Goal: Information Seeking & Learning: Learn about a topic

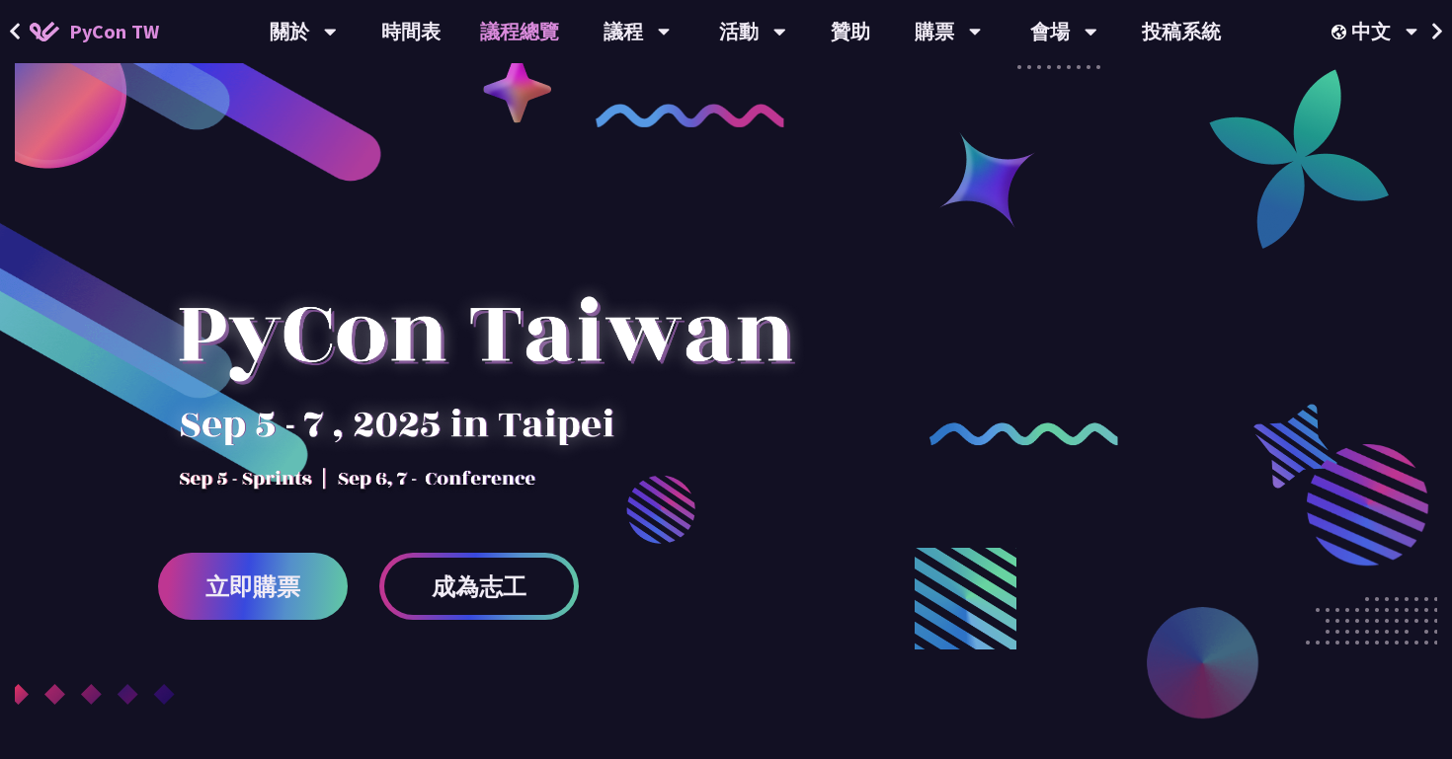
click at [512, 34] on link "議程總覽" at bounding box center [519, 31] width 118 height 63
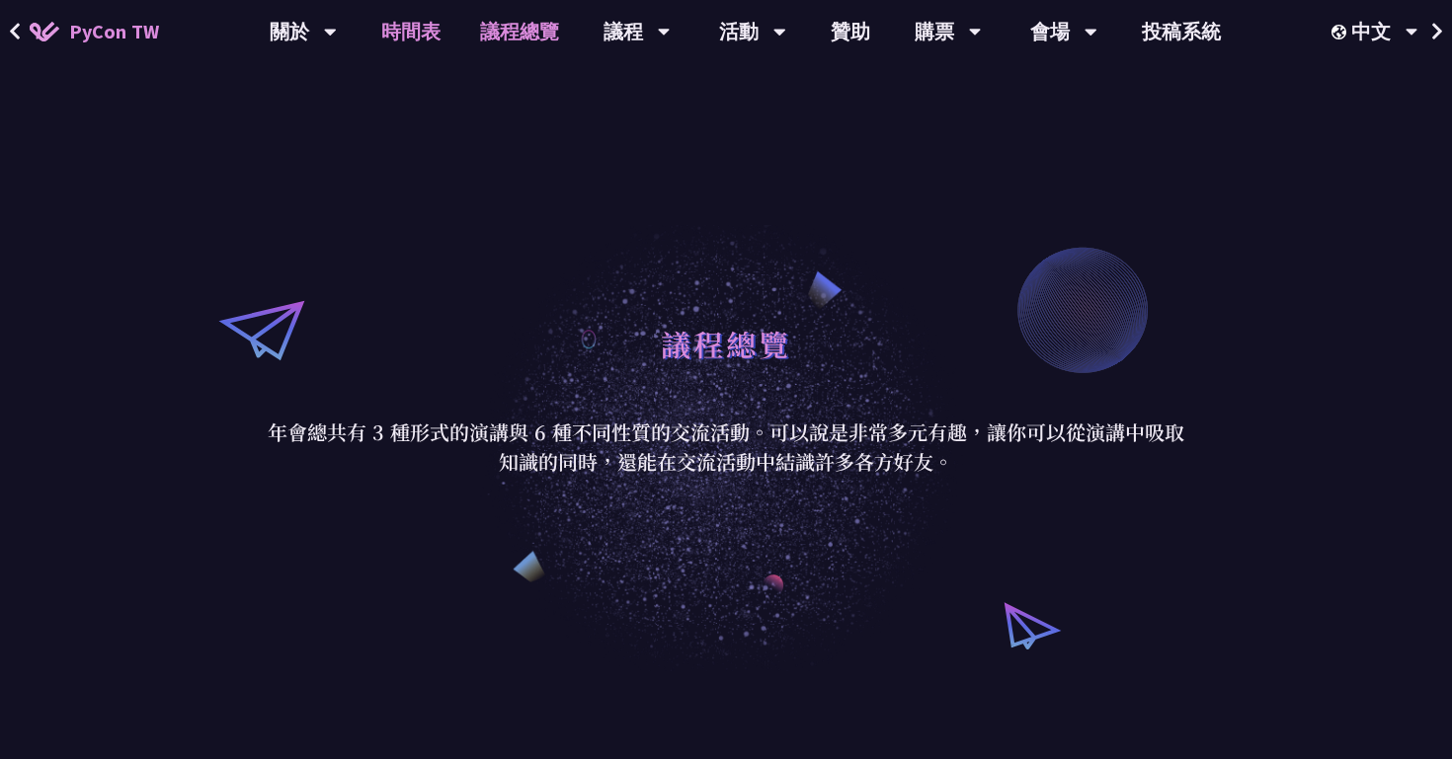
click at [412, 35] on link "時間表" at bounding box center [410, 31] width 99 height 63
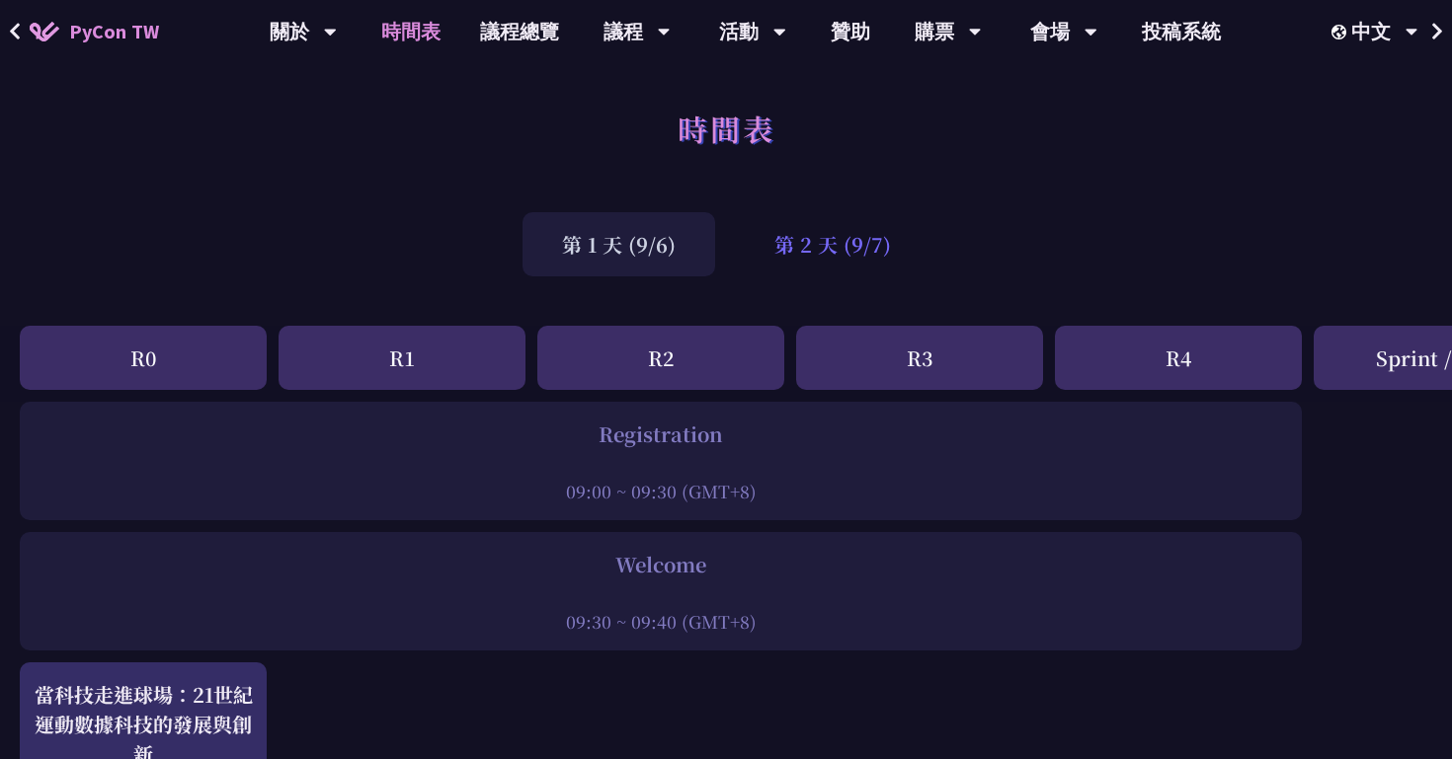
click at [832, 258] on div "第 2 天 (9/7)" at bounding box center [833, 244] width 196 height 64
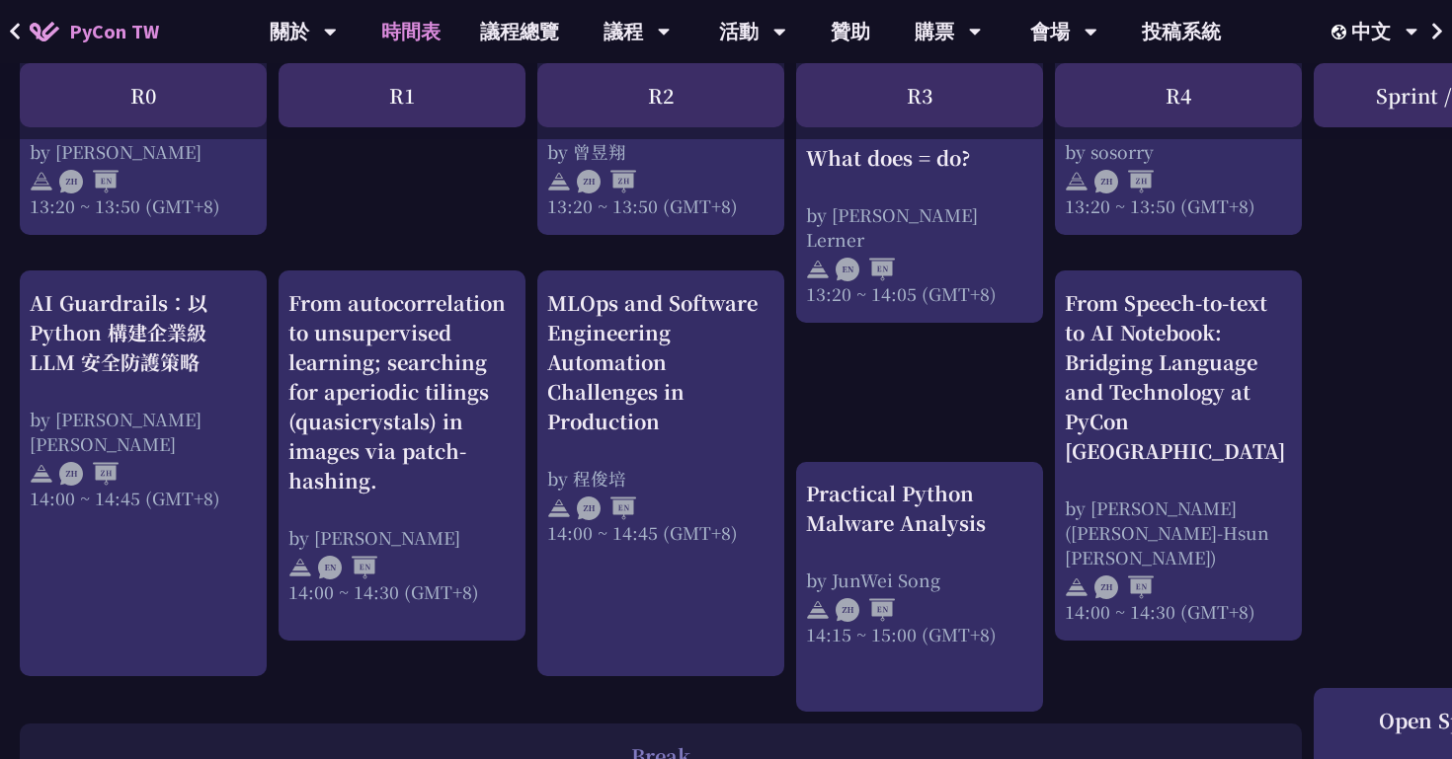
scroll to position [1904, 0]
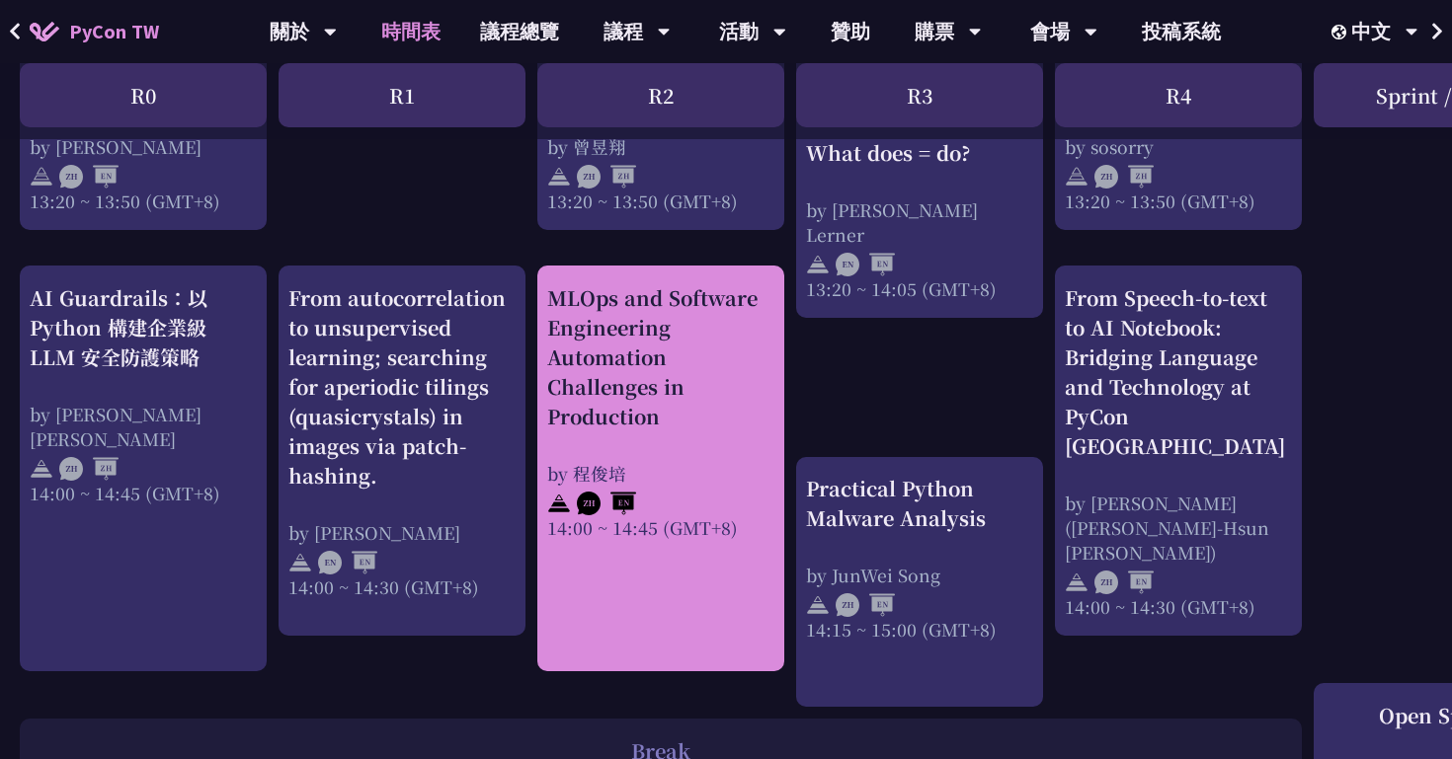
click at [660, 396] on div "MLOps and Software Engineering Automation Challenges in Production" at bounding box center [660, 357] width 227 height 148
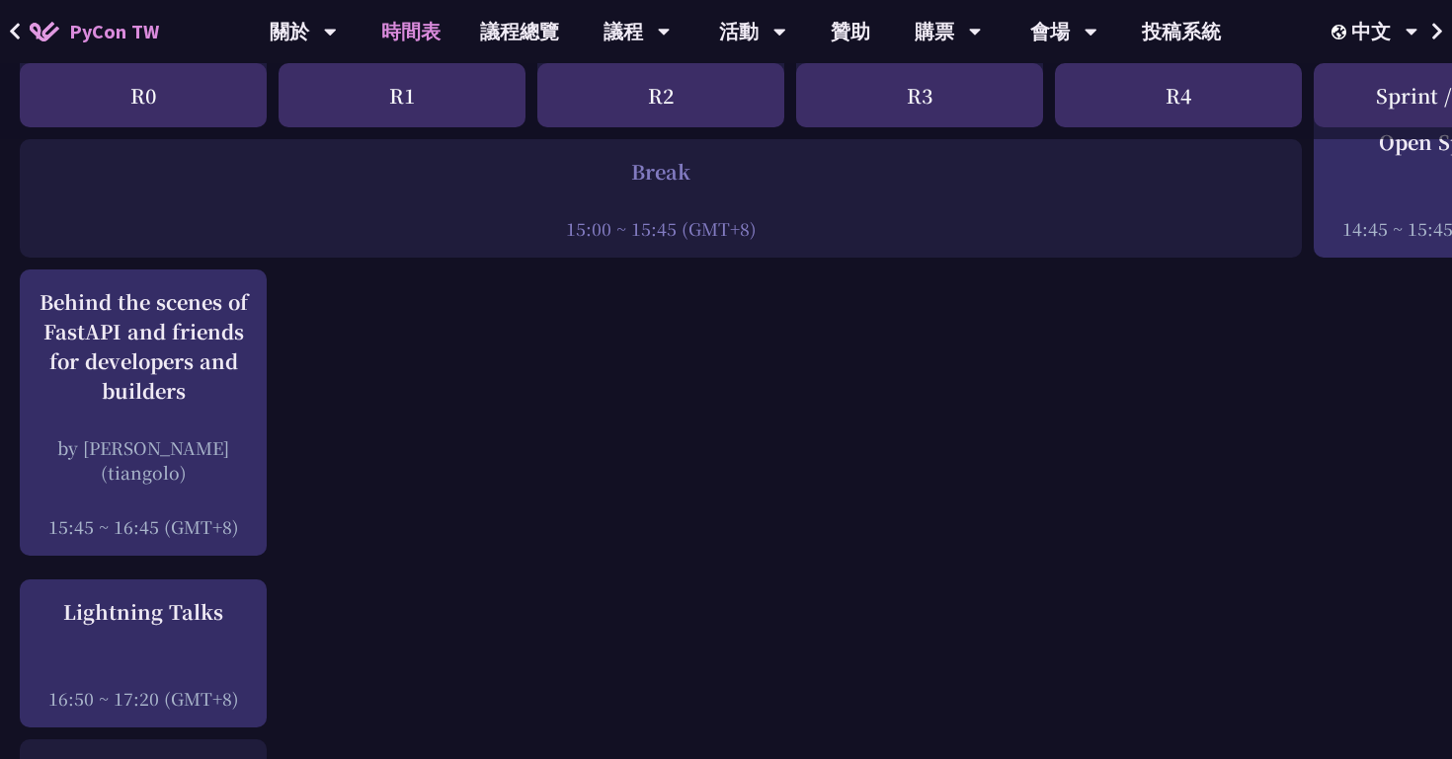
scroll to position [2476, 0]
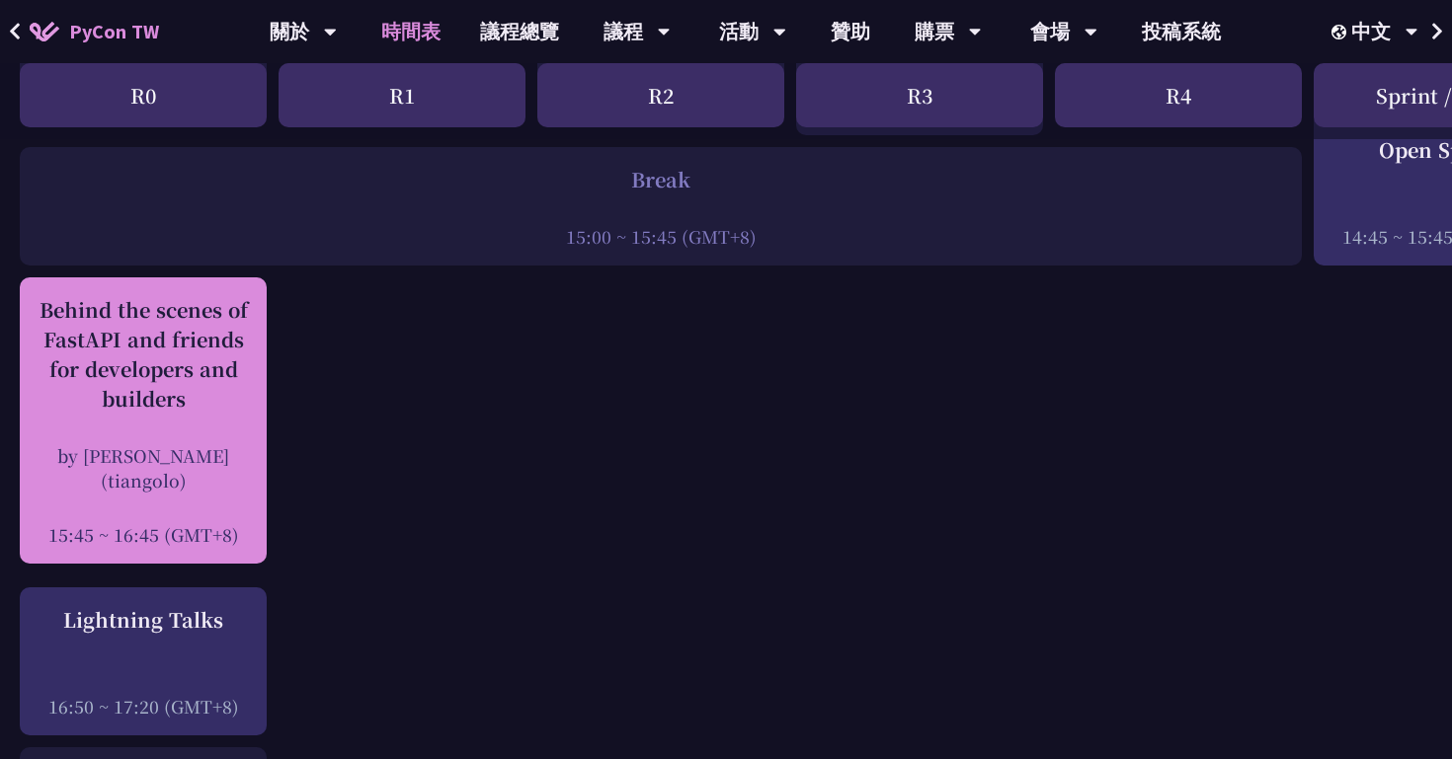
click at [142, 412] on div "Behind the scenes of FastAPI and friends for developers and builders by [PERSON…" at bounding box center [143, 421] width 227 height 252
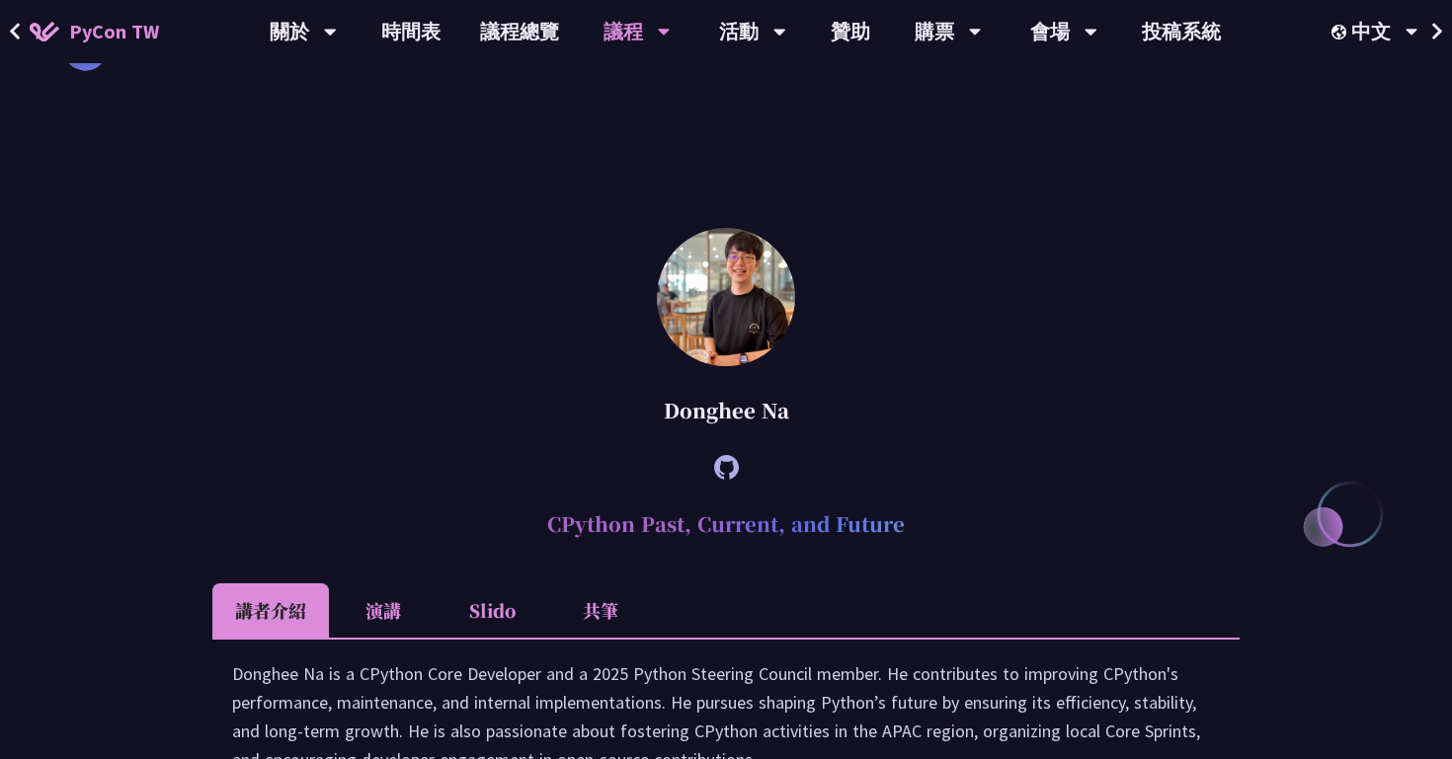
scroll to position [2433, 0]
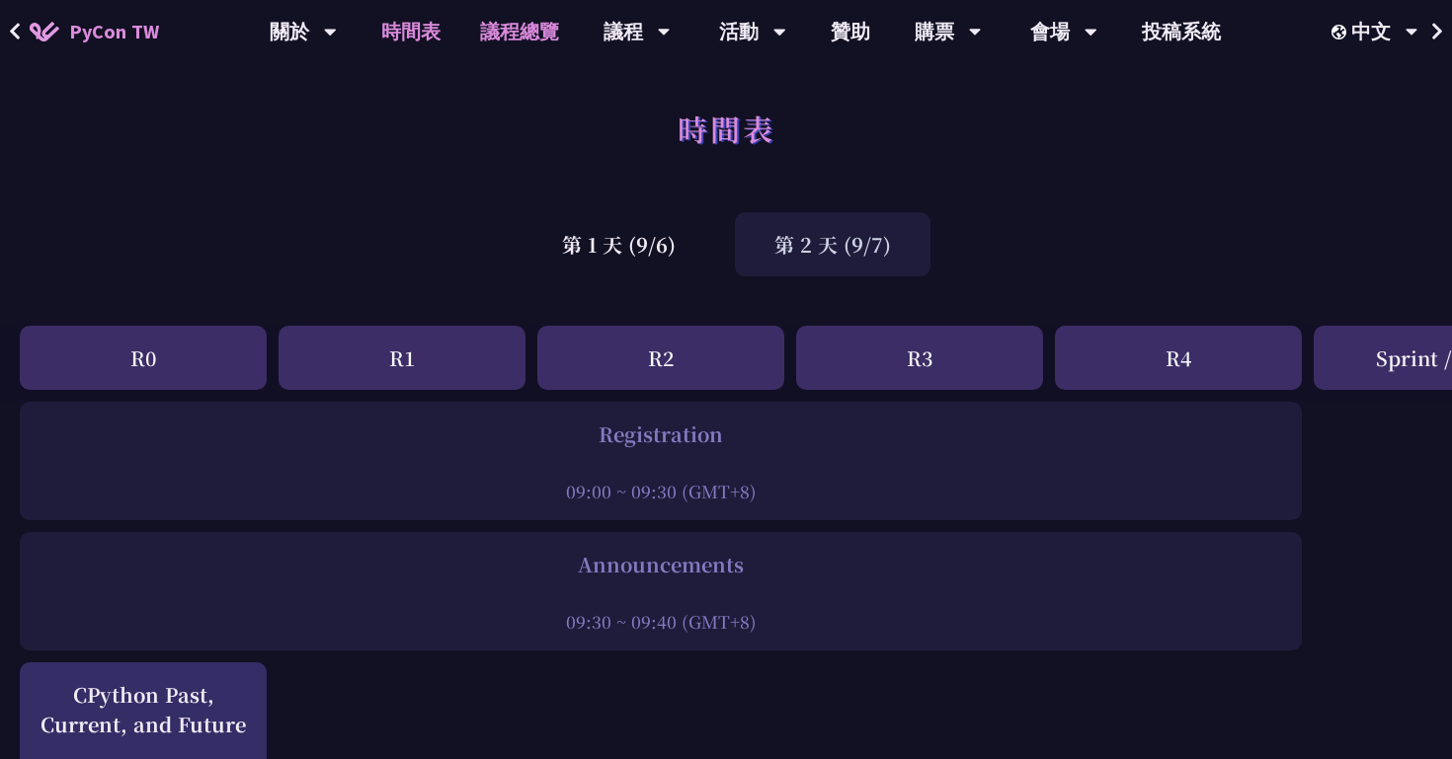
click at [512, 44] on link "議程總覽" at bounding box center [519, 31] width 118 height 63
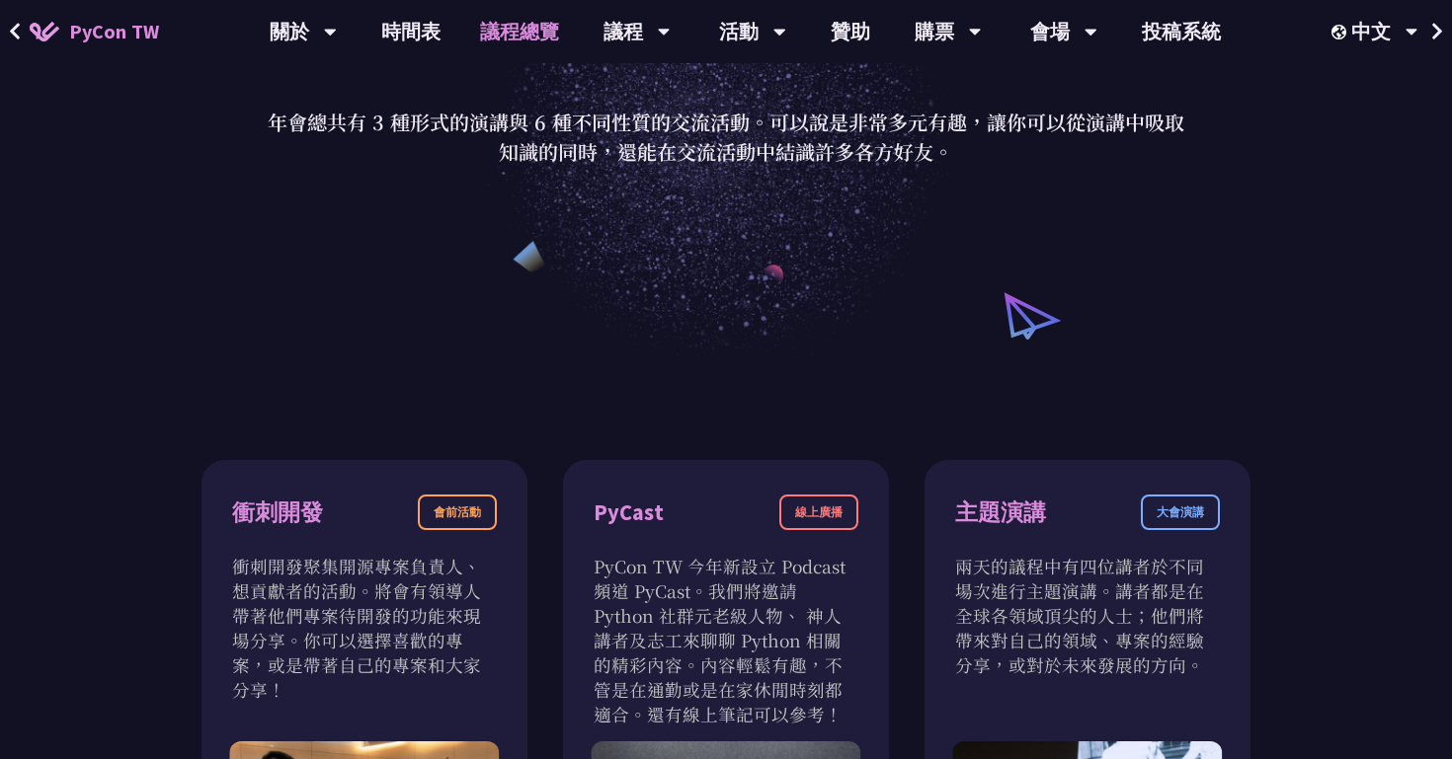
scroll to position [209, 0]
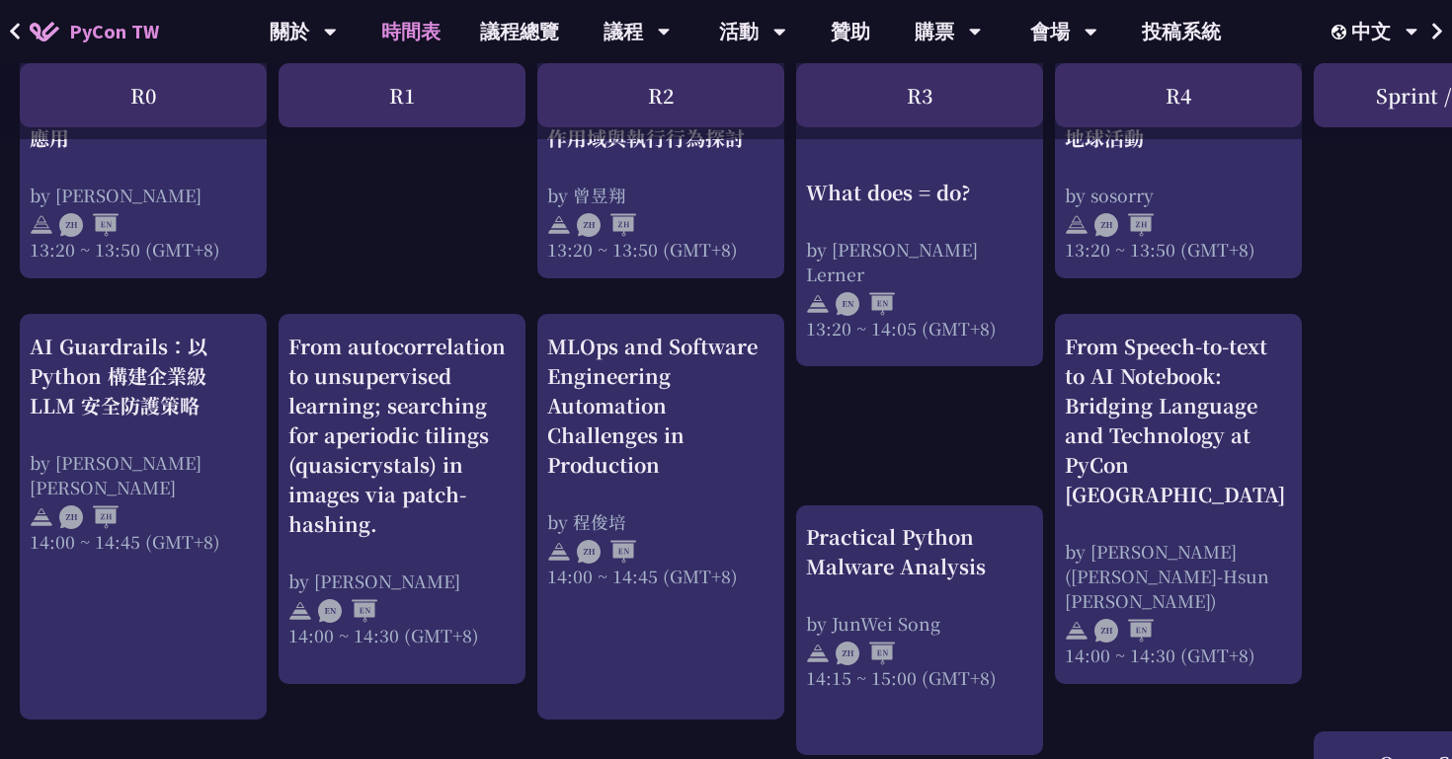
scroll to position [1901, 0]
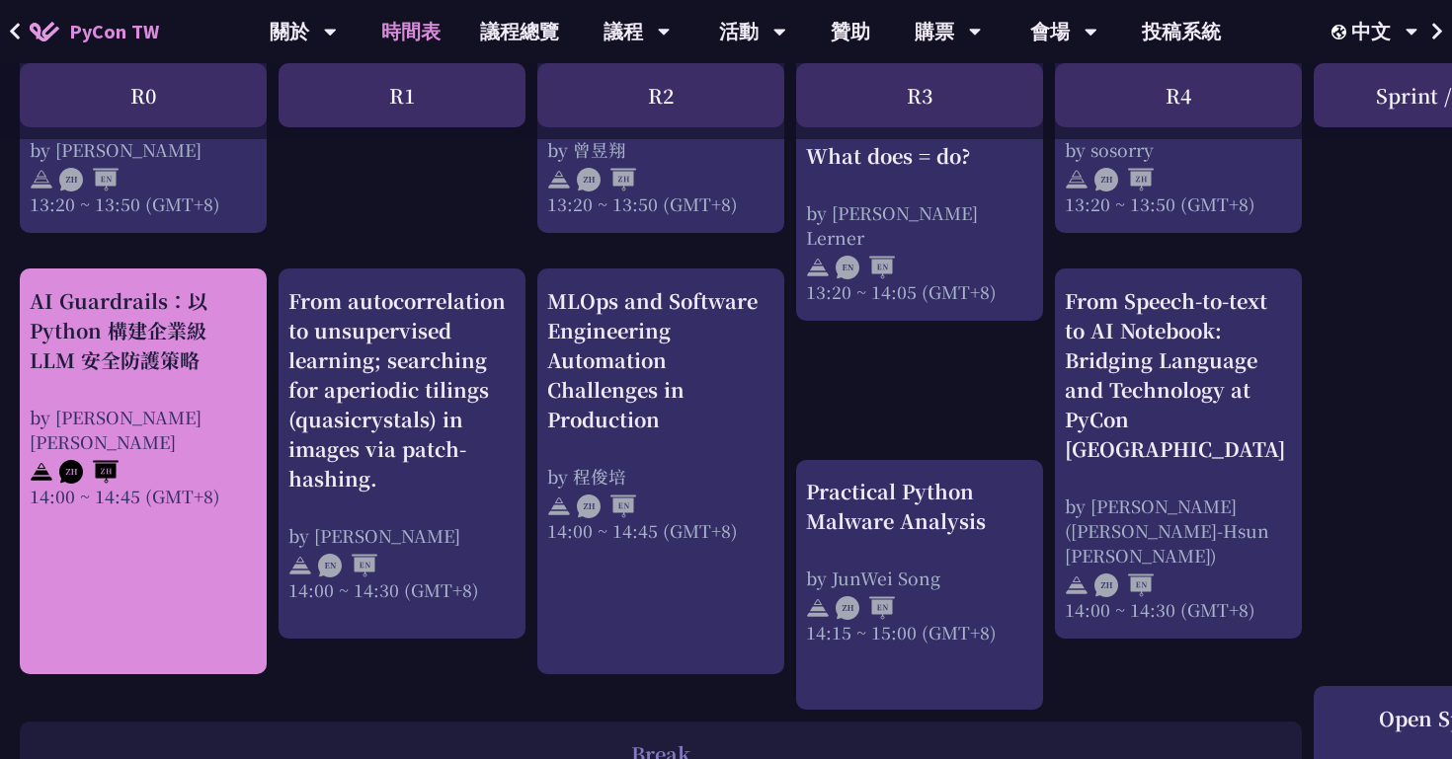
click at [146, 454] on div at bounding box center [143, 469] width 227 height 30
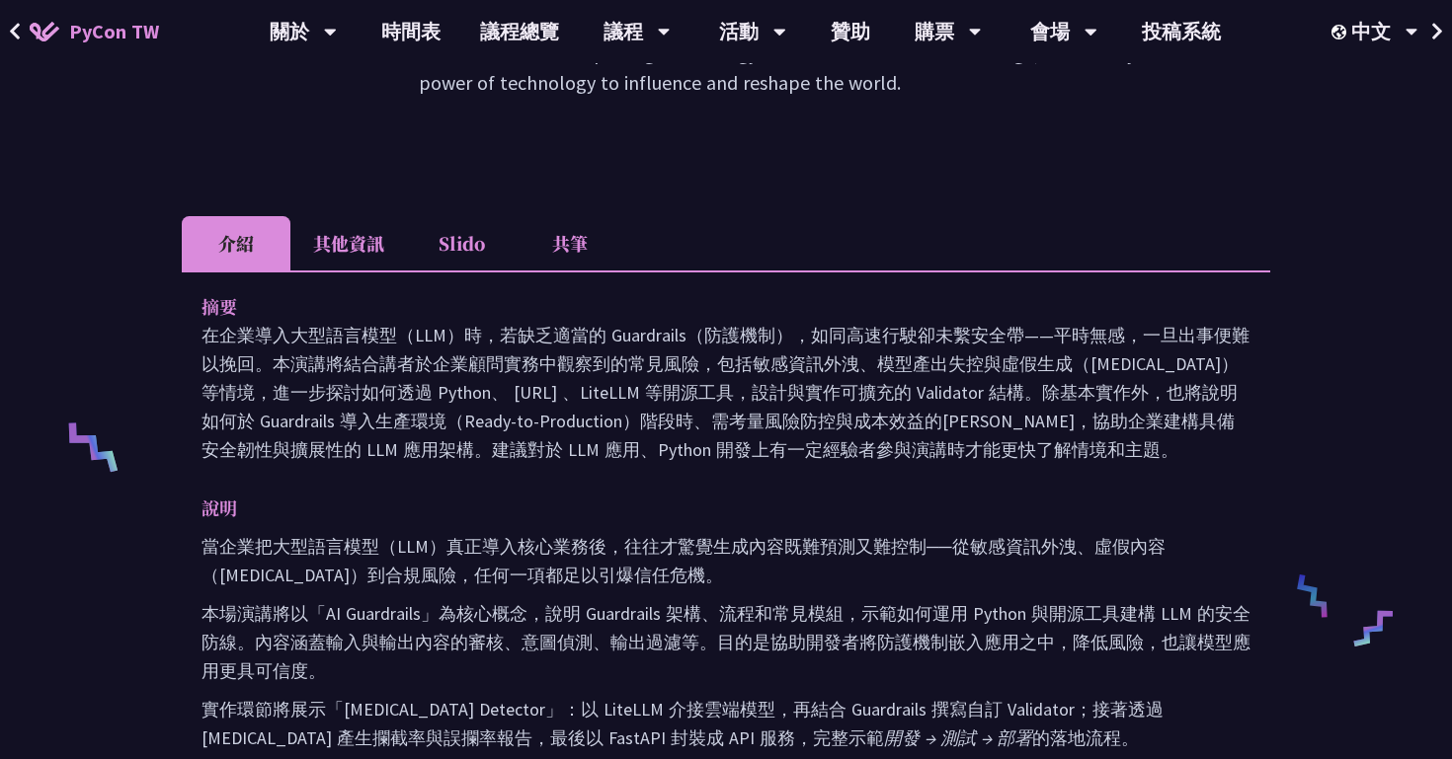
scroll to position [536, 0]
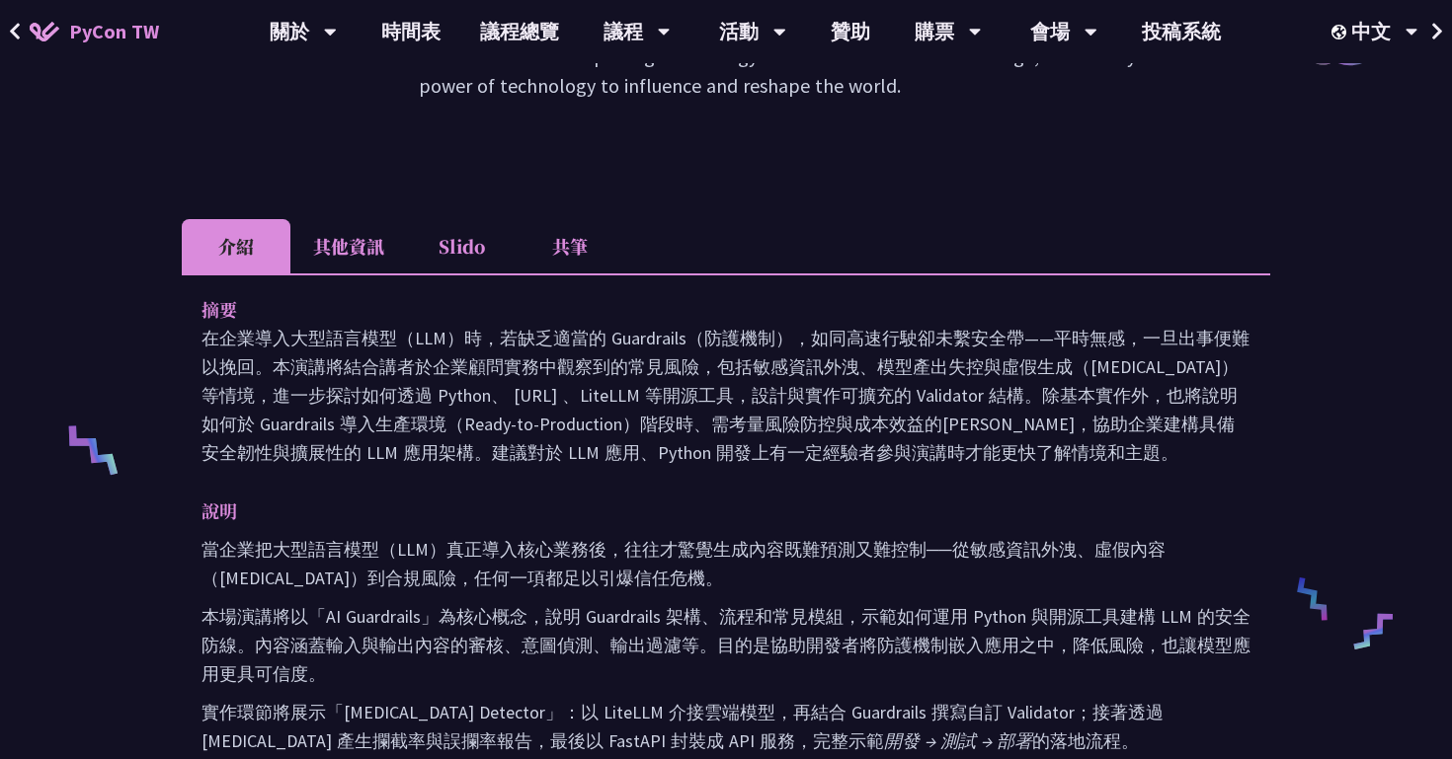
click at [348, 235] on li "其他資訊" at bounding box center [348, 246] width 117 height 54
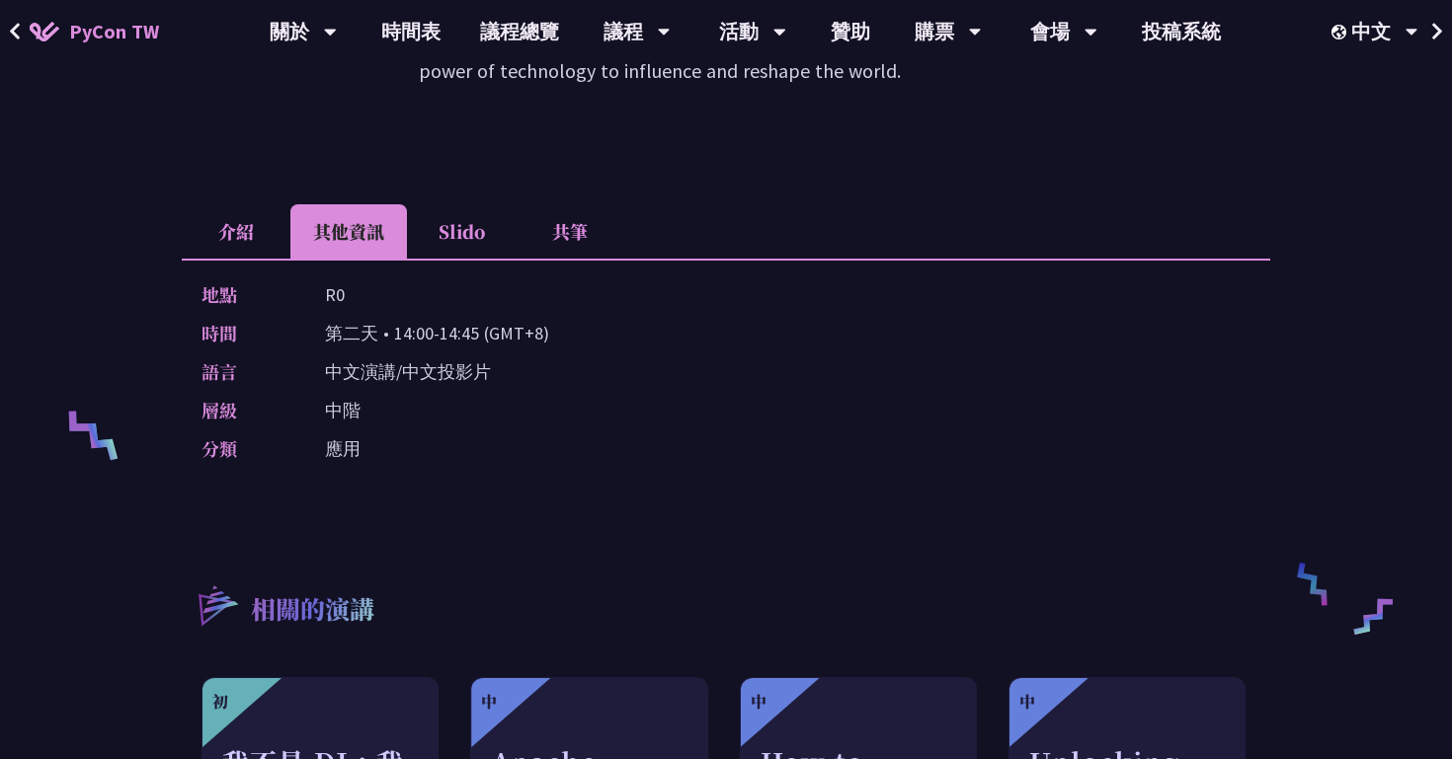
scroll to position [529, 0]
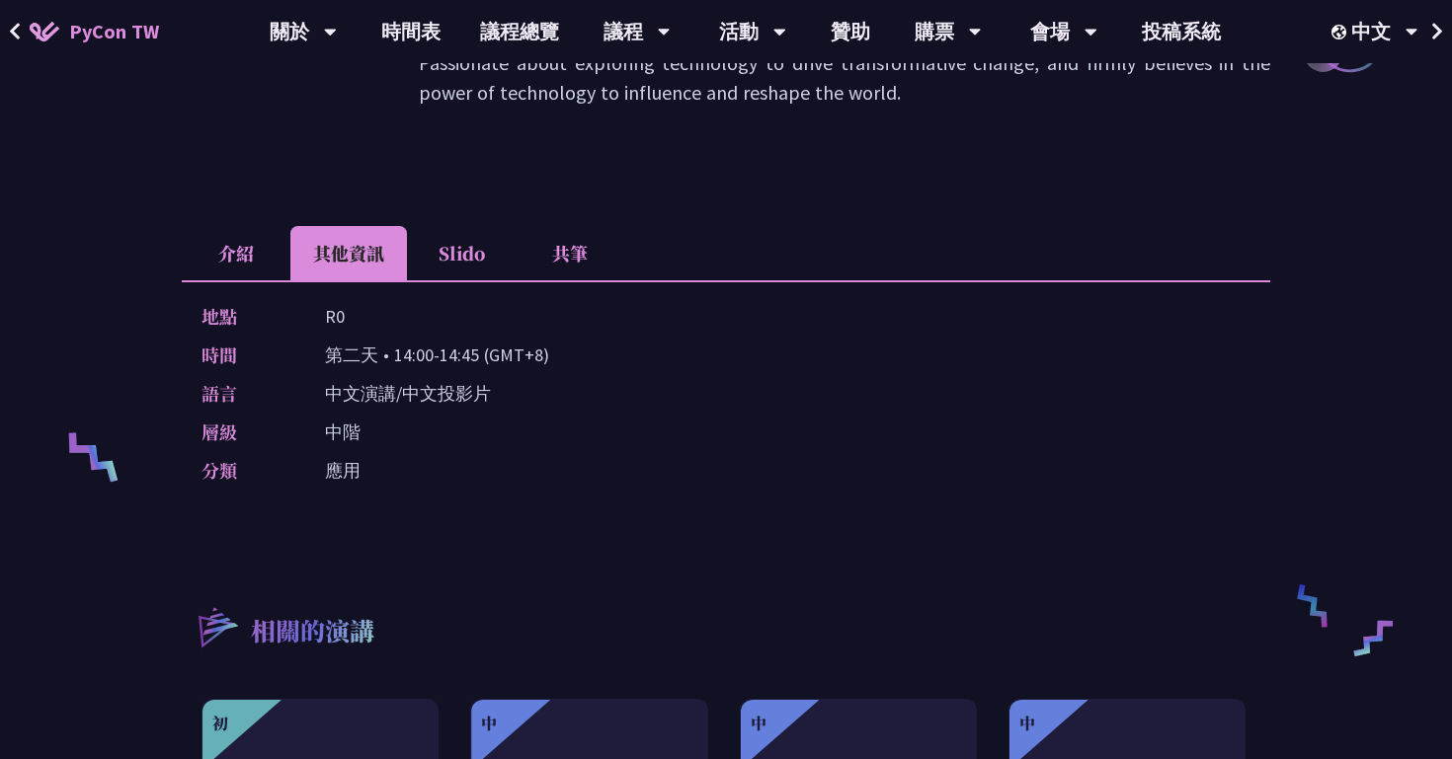
click at [451, 243] on li "Slido" at bounding box center [461, 253] width 109 height 54
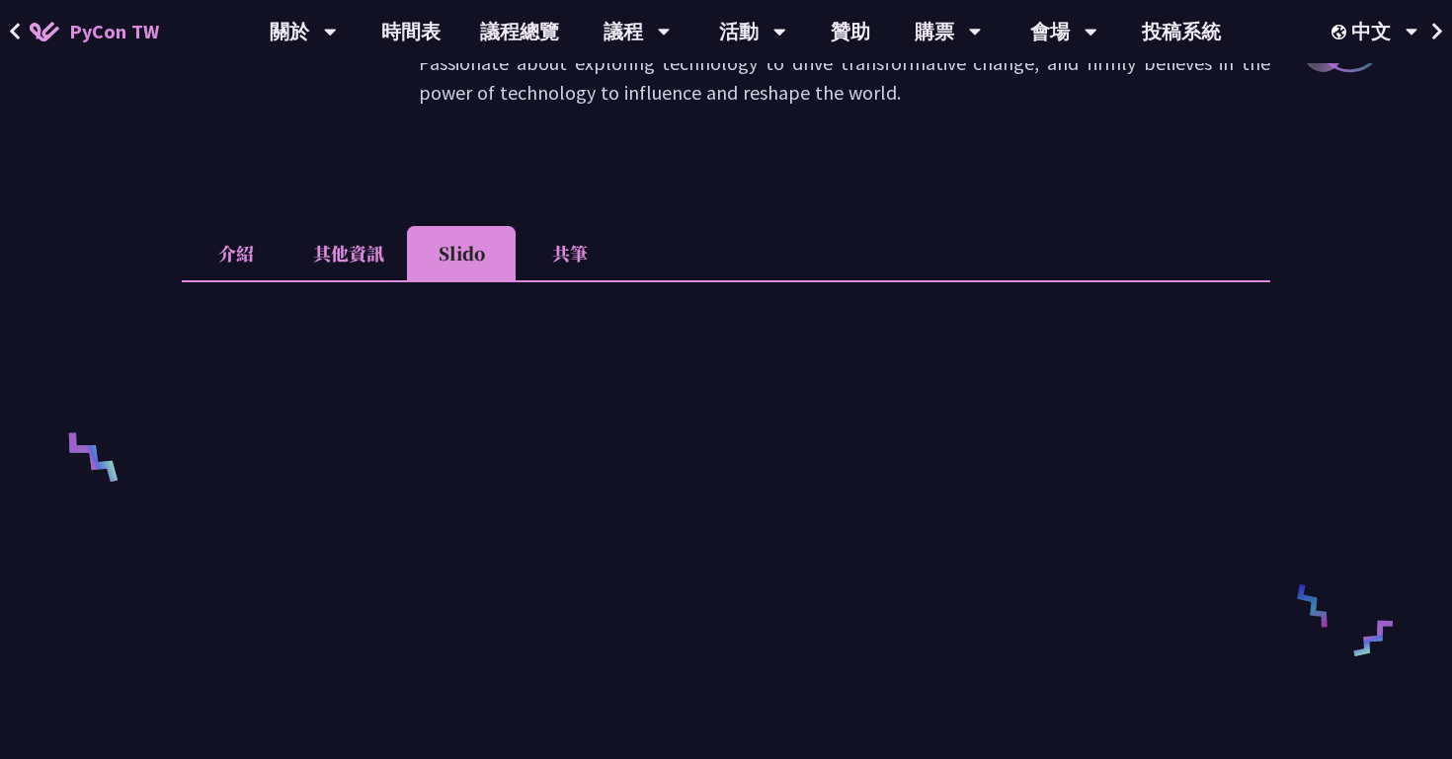
click at [581, 257] on li "共筆" at bounding box center [569, 253] width 109 height 54
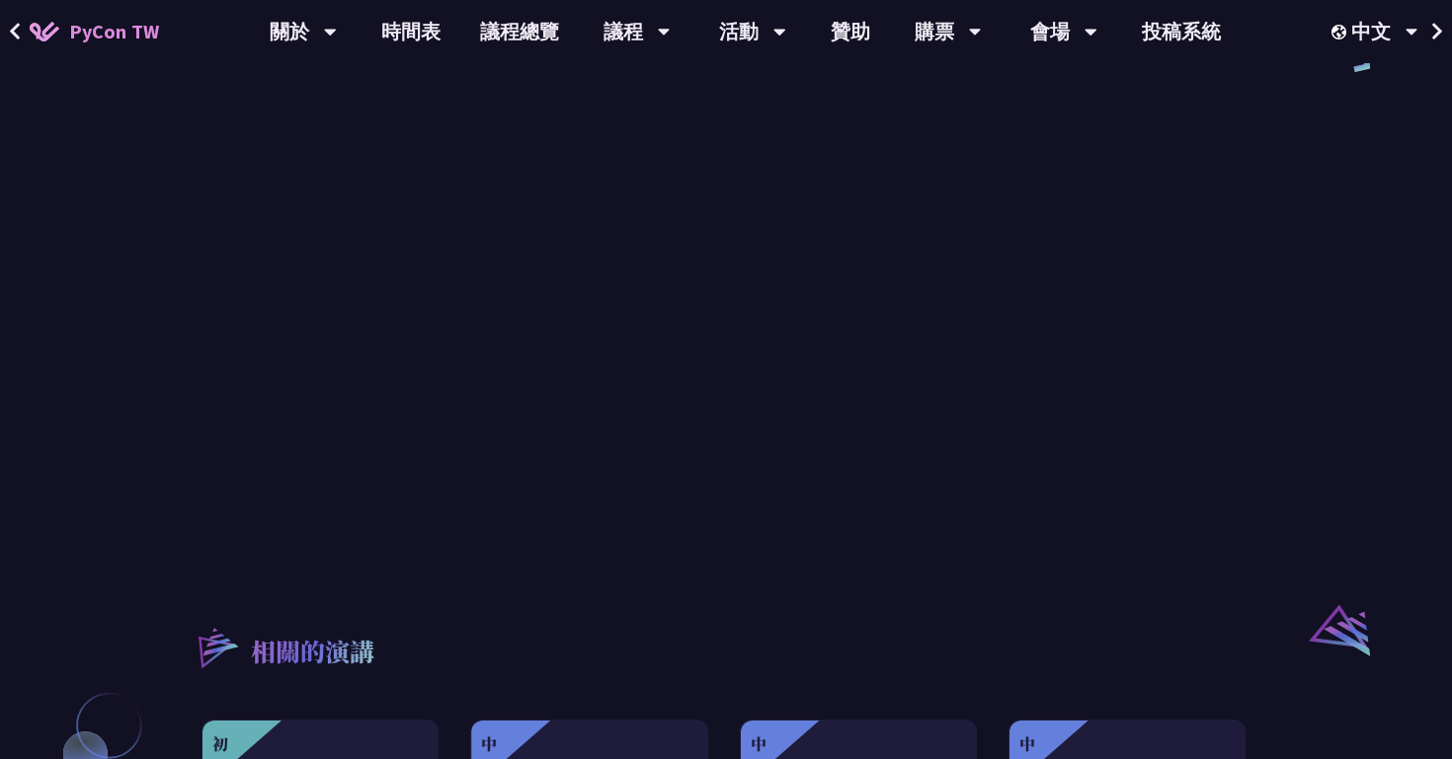
scroll to position [0, 0]
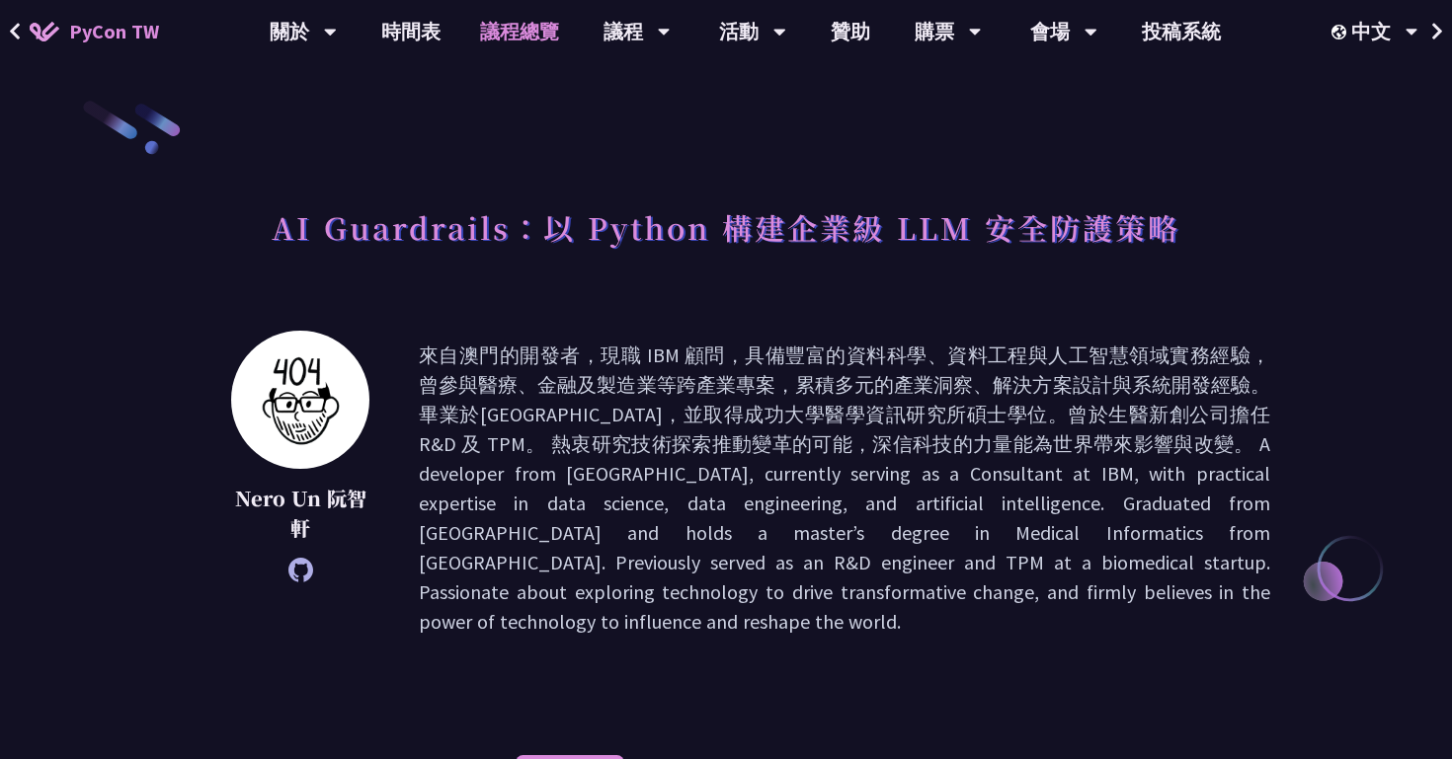
click at [498, 50] on link "議程總覽" at bounding box center [519, 31] width 118 height 63
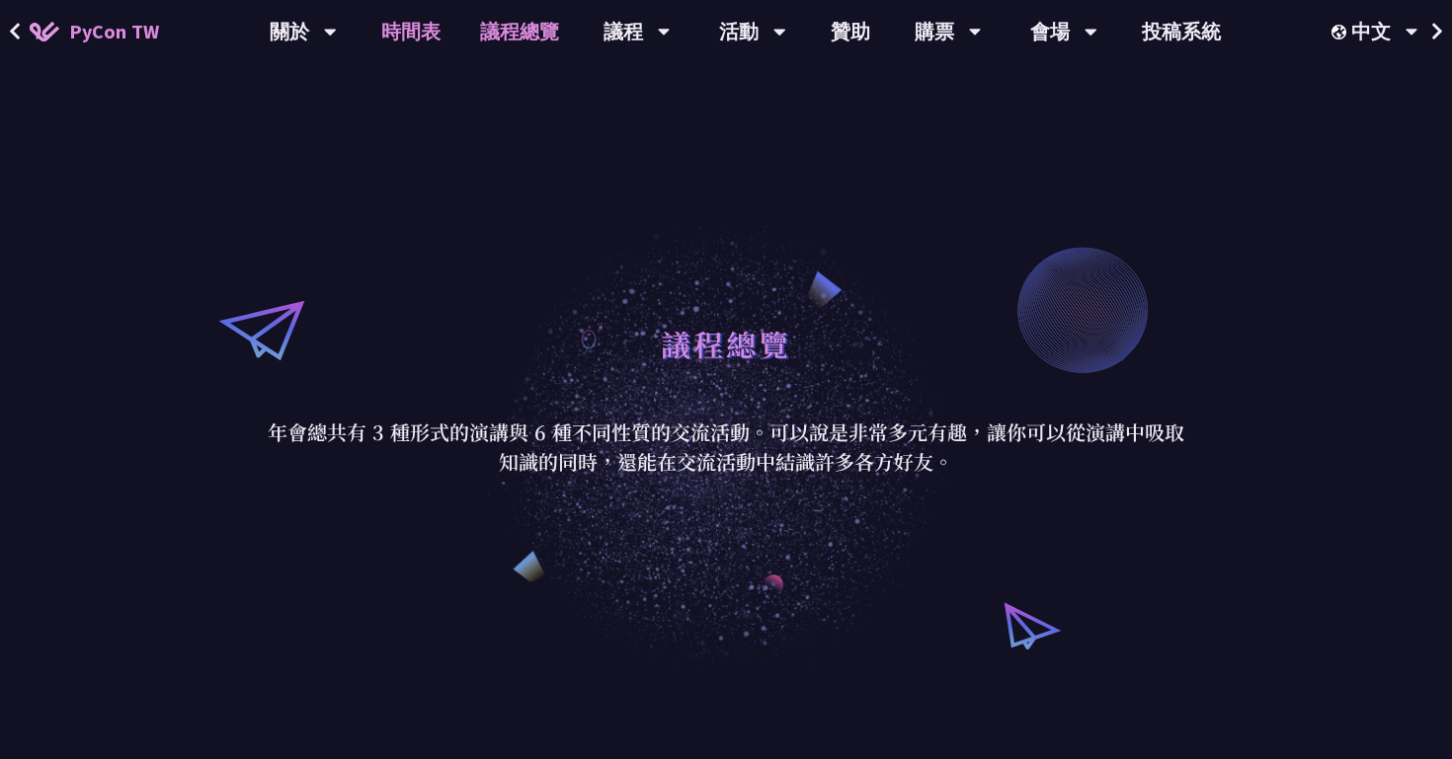
click at [420, 40] on link "時間表" at bounding box center [410, 31] width 99 height 63
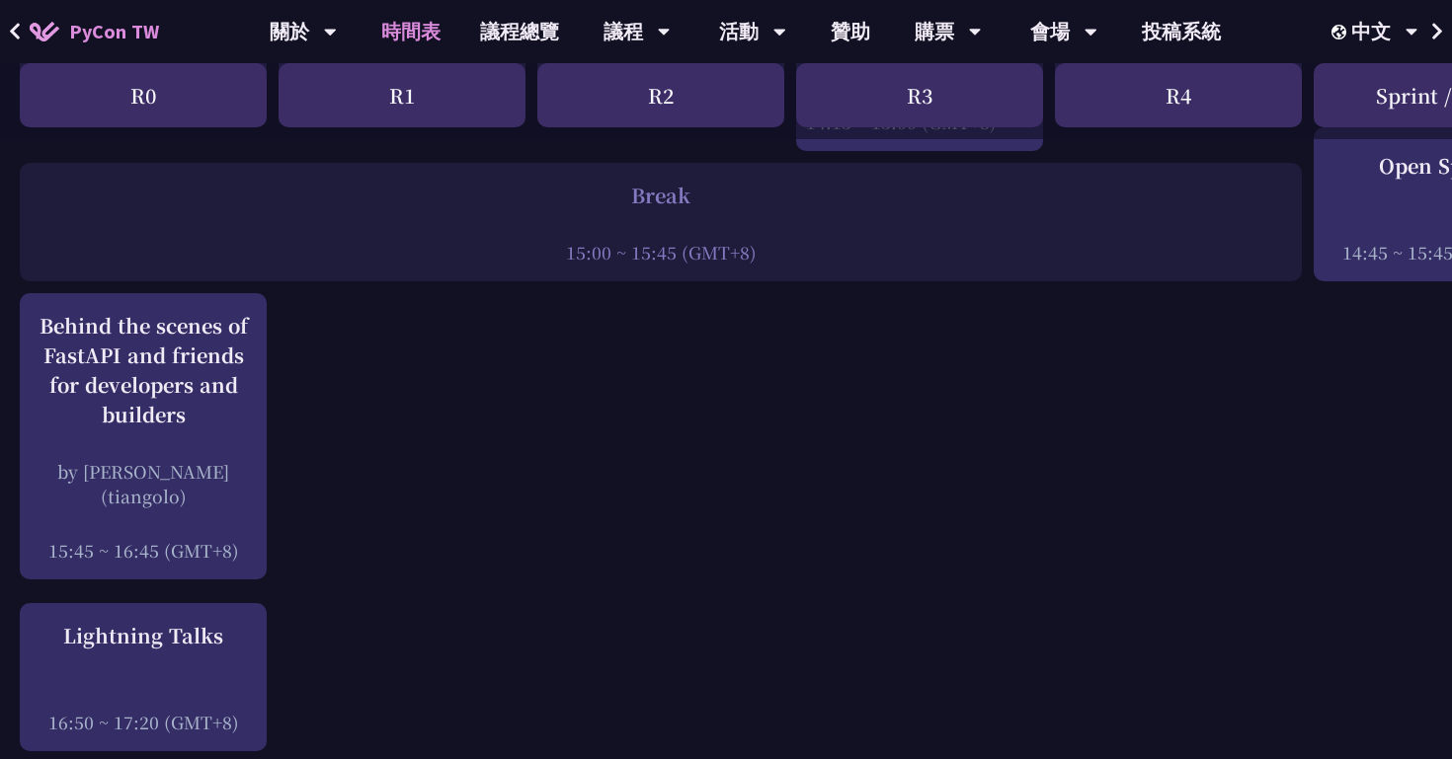
scroll to position [2453, 0]
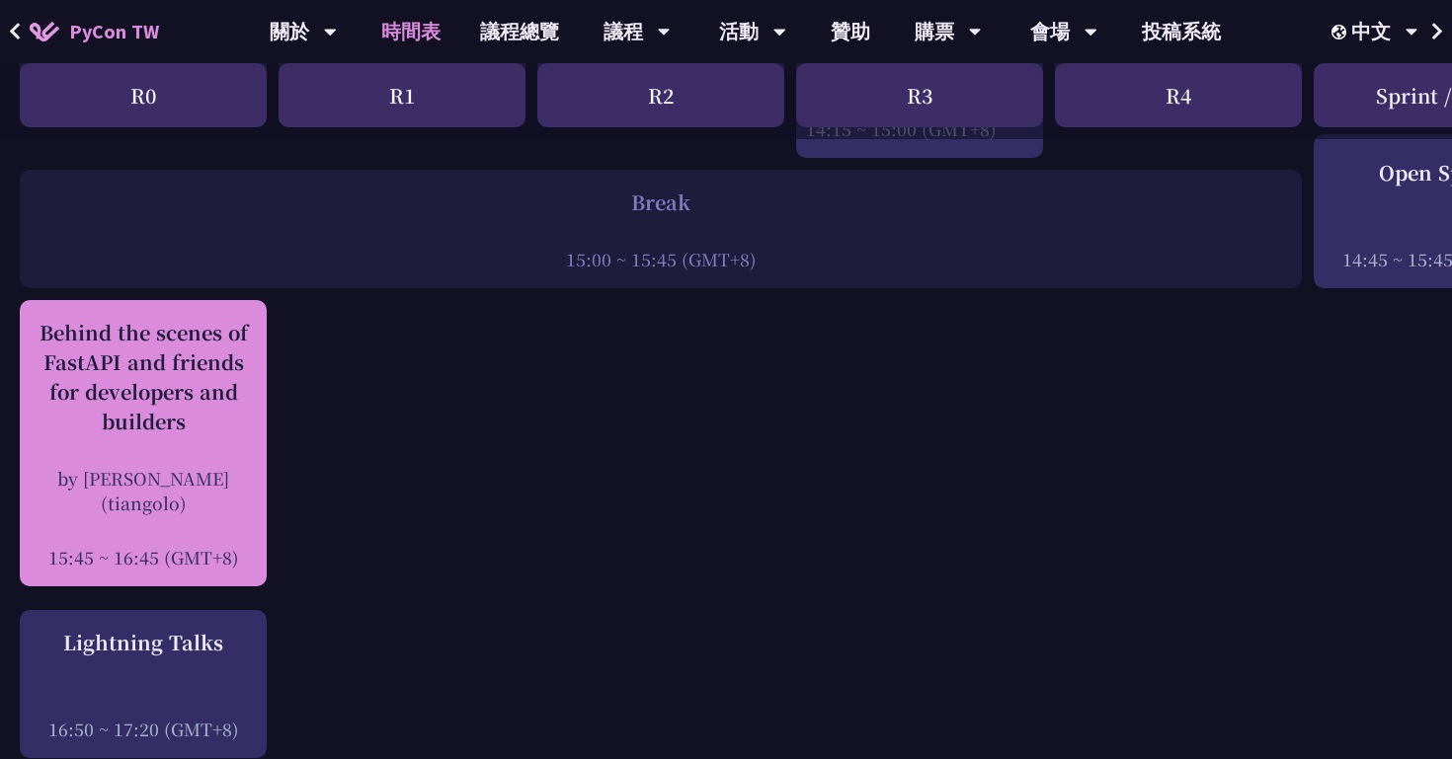
click at [140, 483] on div "by [PERSON_NAME] (tiangolo)" at bounding box center [143, 490] width 227 height 49
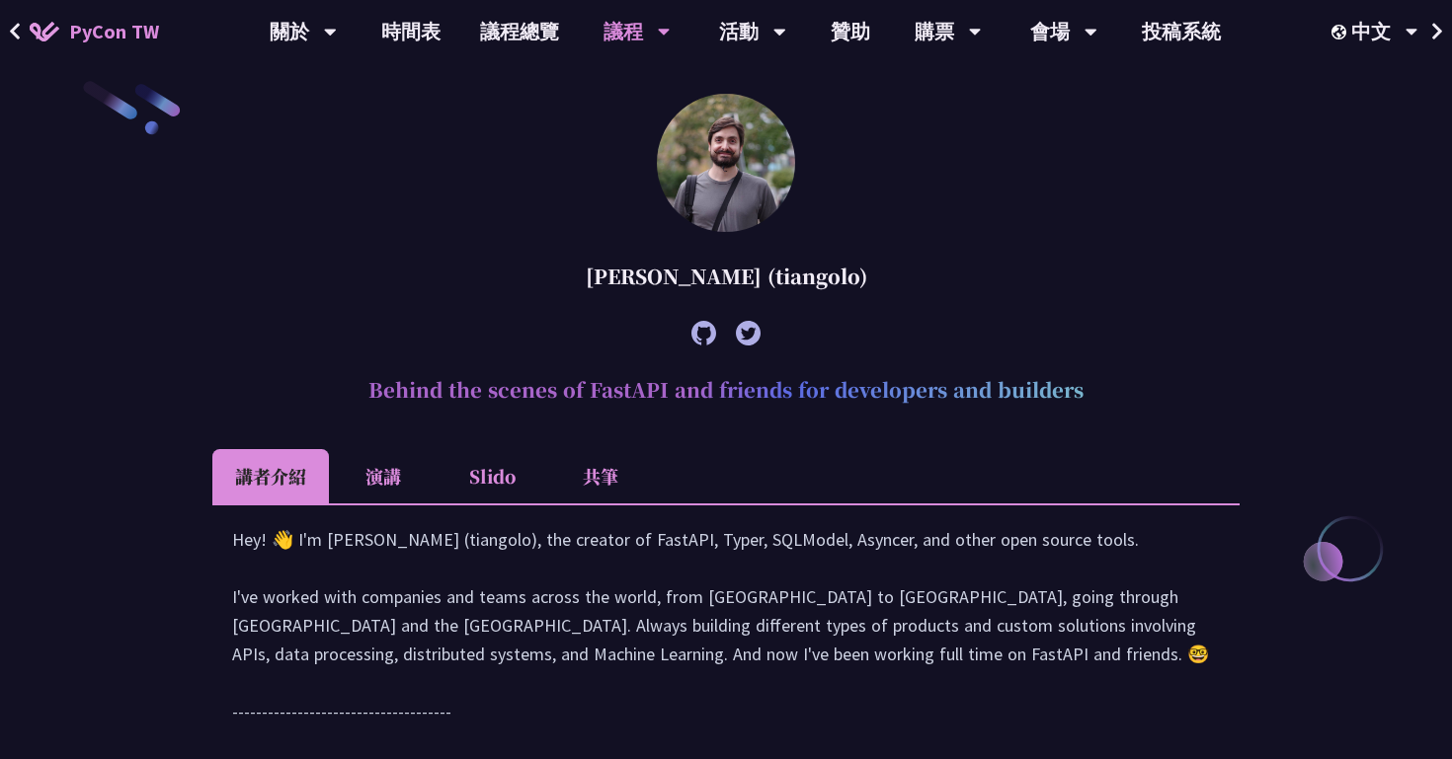
scroll to position [736, 0]
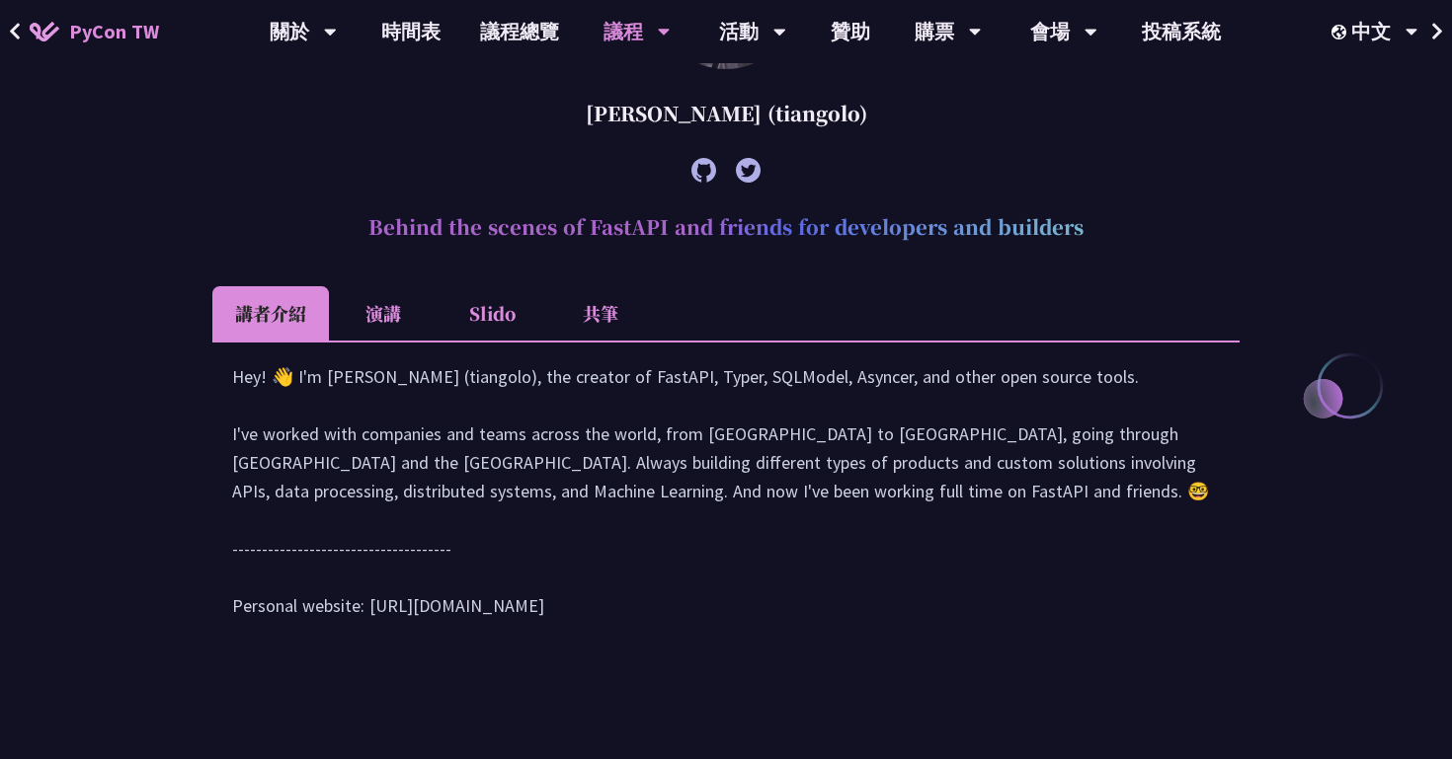
click at [374, 322] on li "演講" at bounding box center [383, 313] width 109 height 54
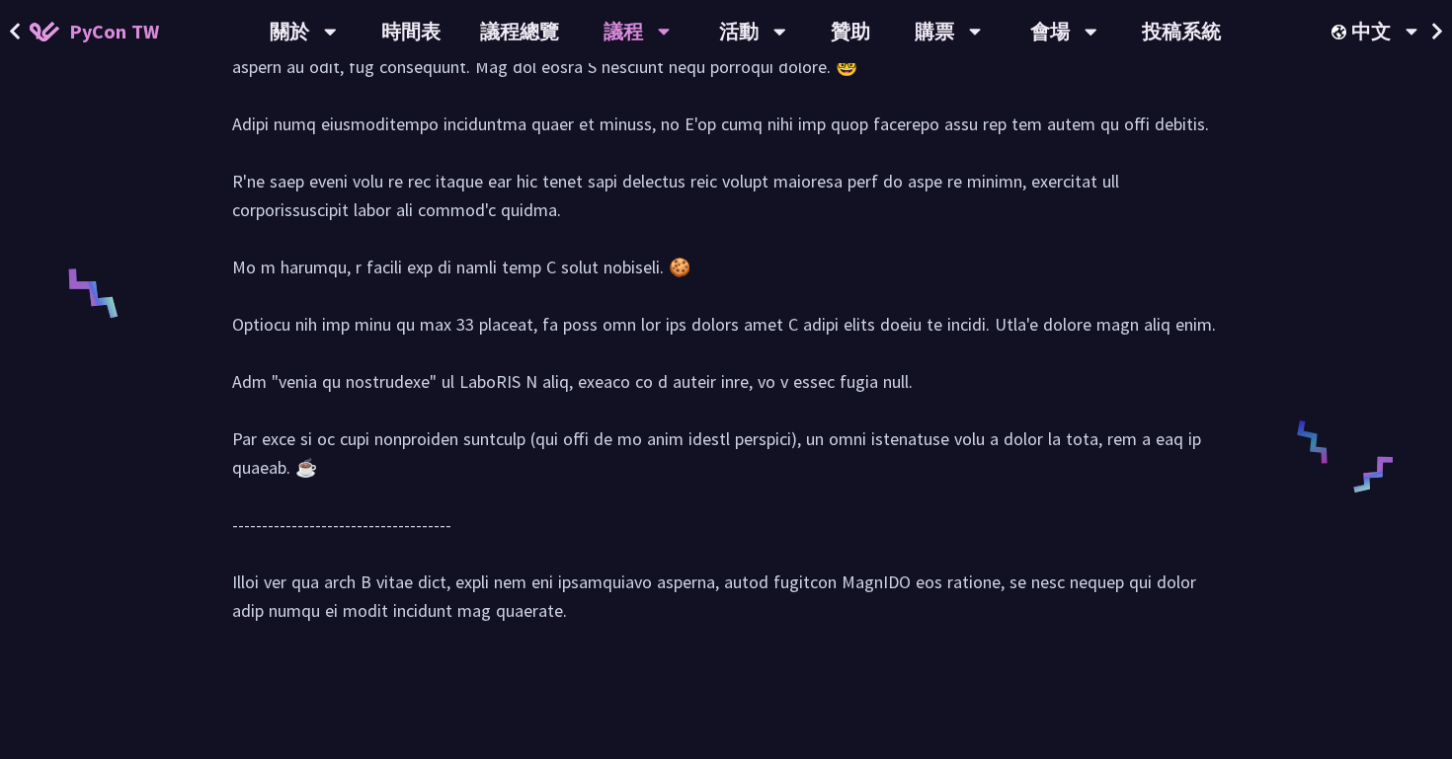
scroll to position [1219, 0]
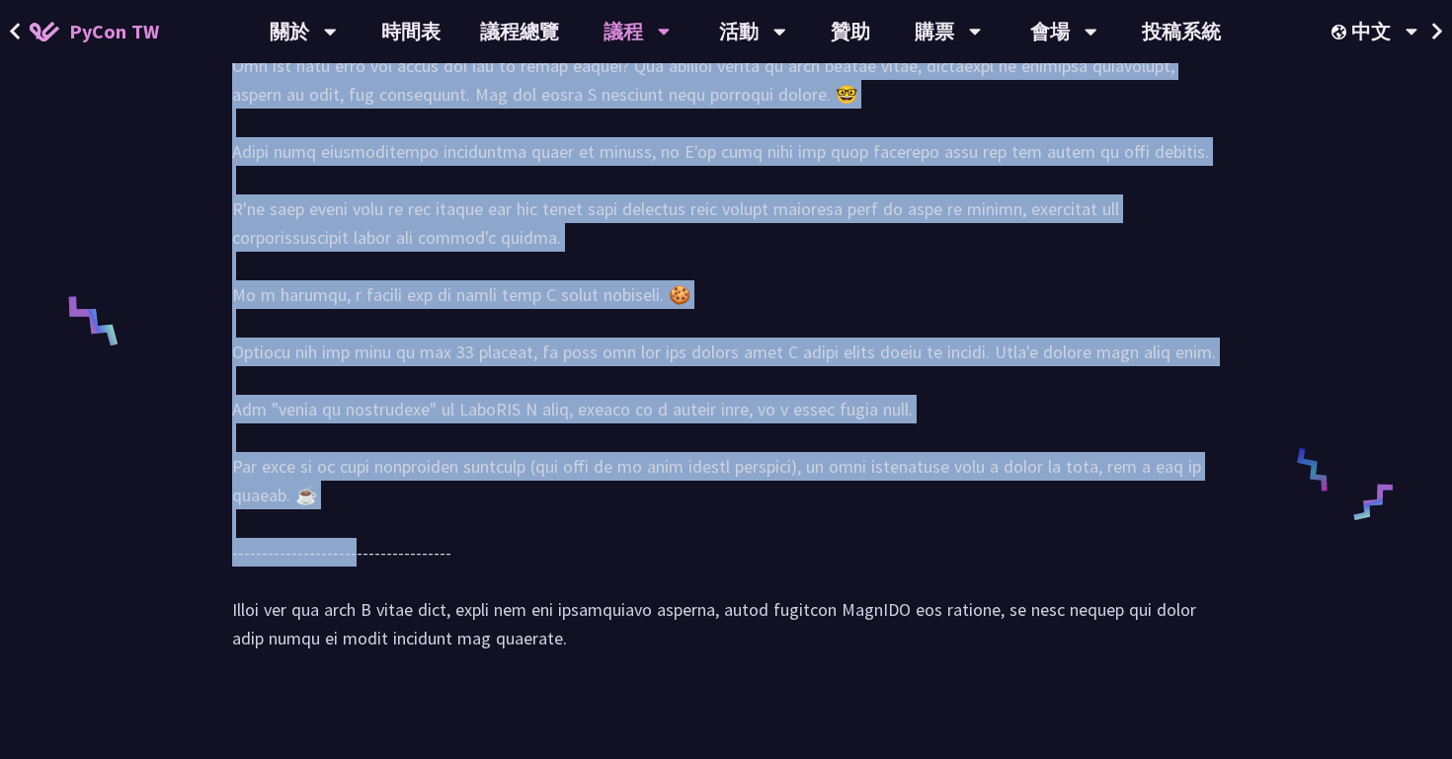
drag, startPoint x: 304, startPoint y: 514, endPoint x: 150, endPoint y: 236, distance: 318.2
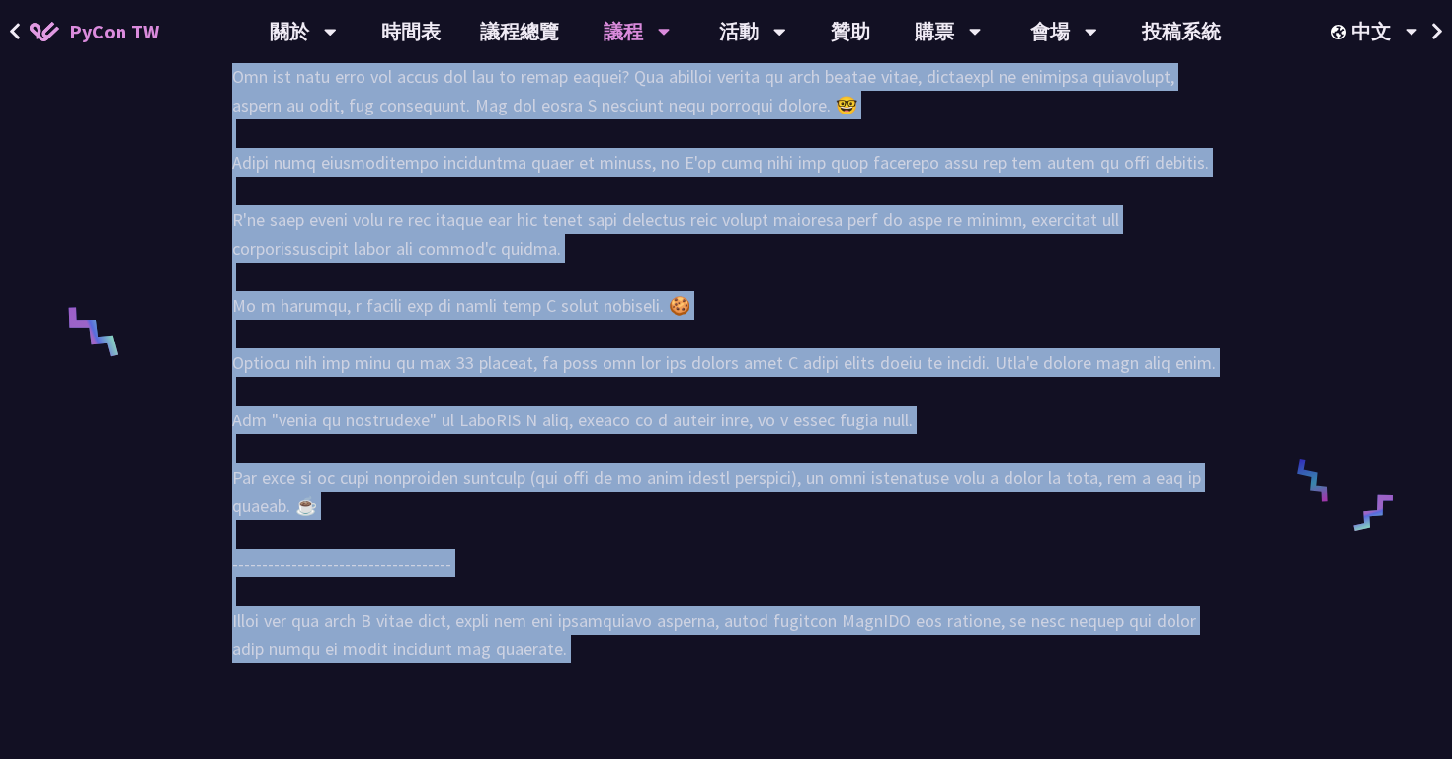
scroll to position [1325, 0]
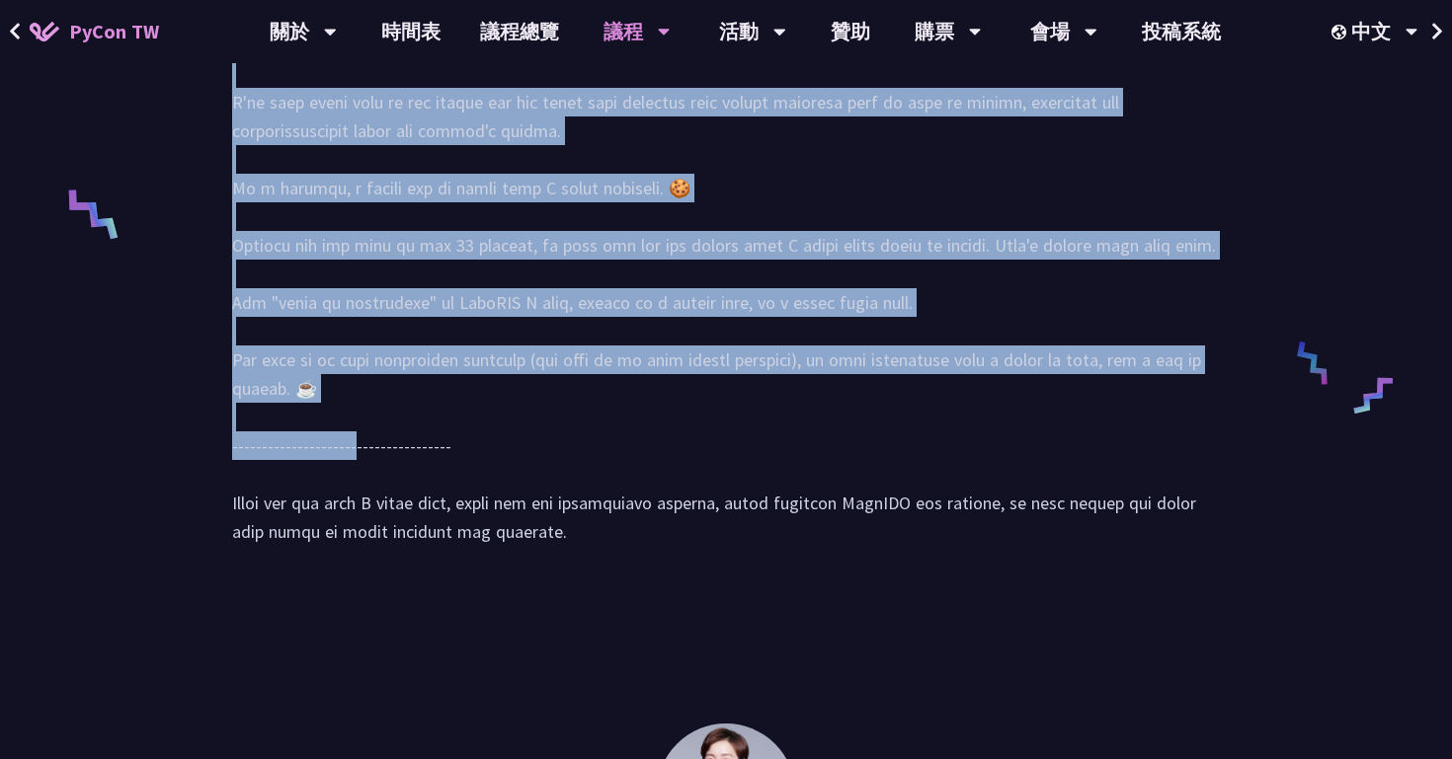
drag, startPoint x: 228, startPoint y: 211, endPoint x: 321, endPoint y: 426, distance: 233.5
click at [321, 426] on div at bounding box center [725, 168] width 1027 height 834
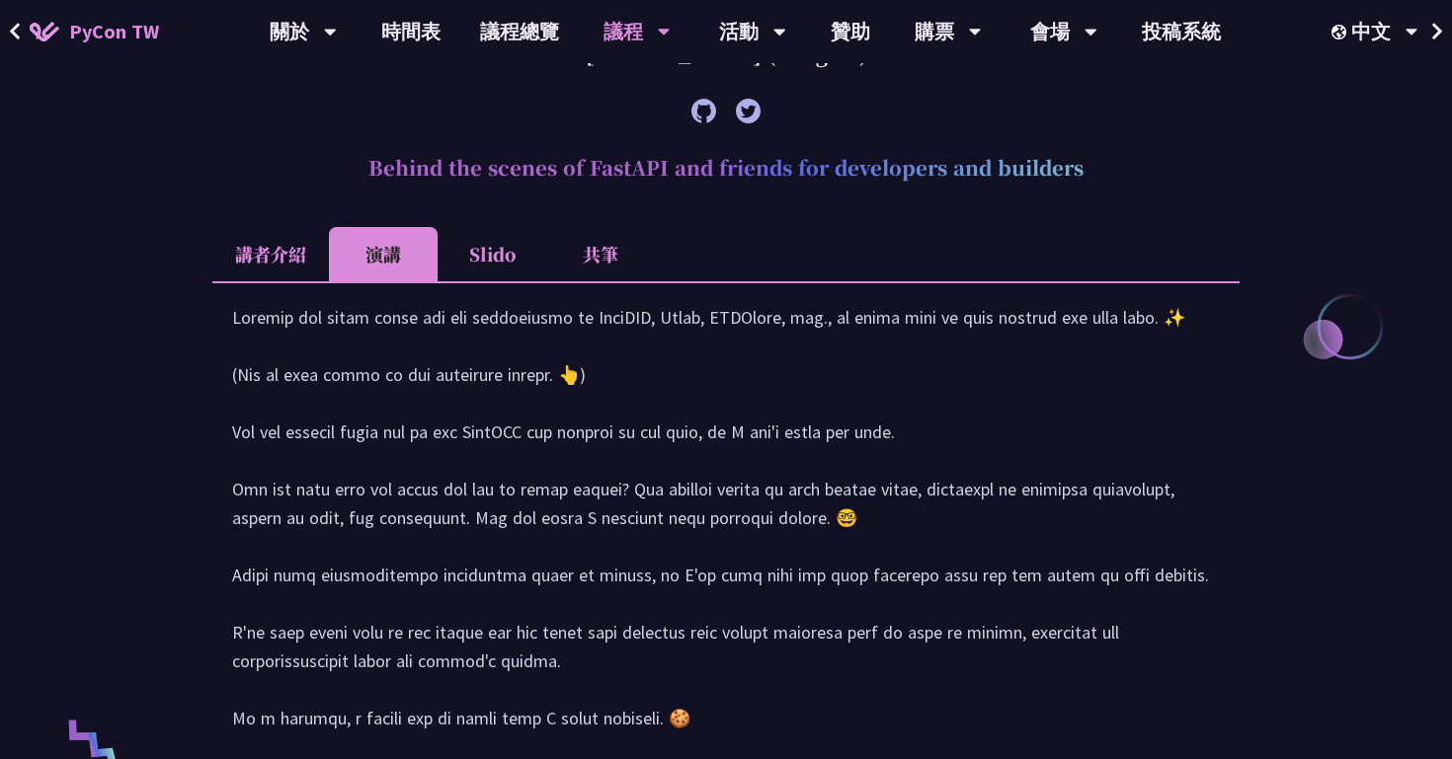
scroll to position [781, 0]
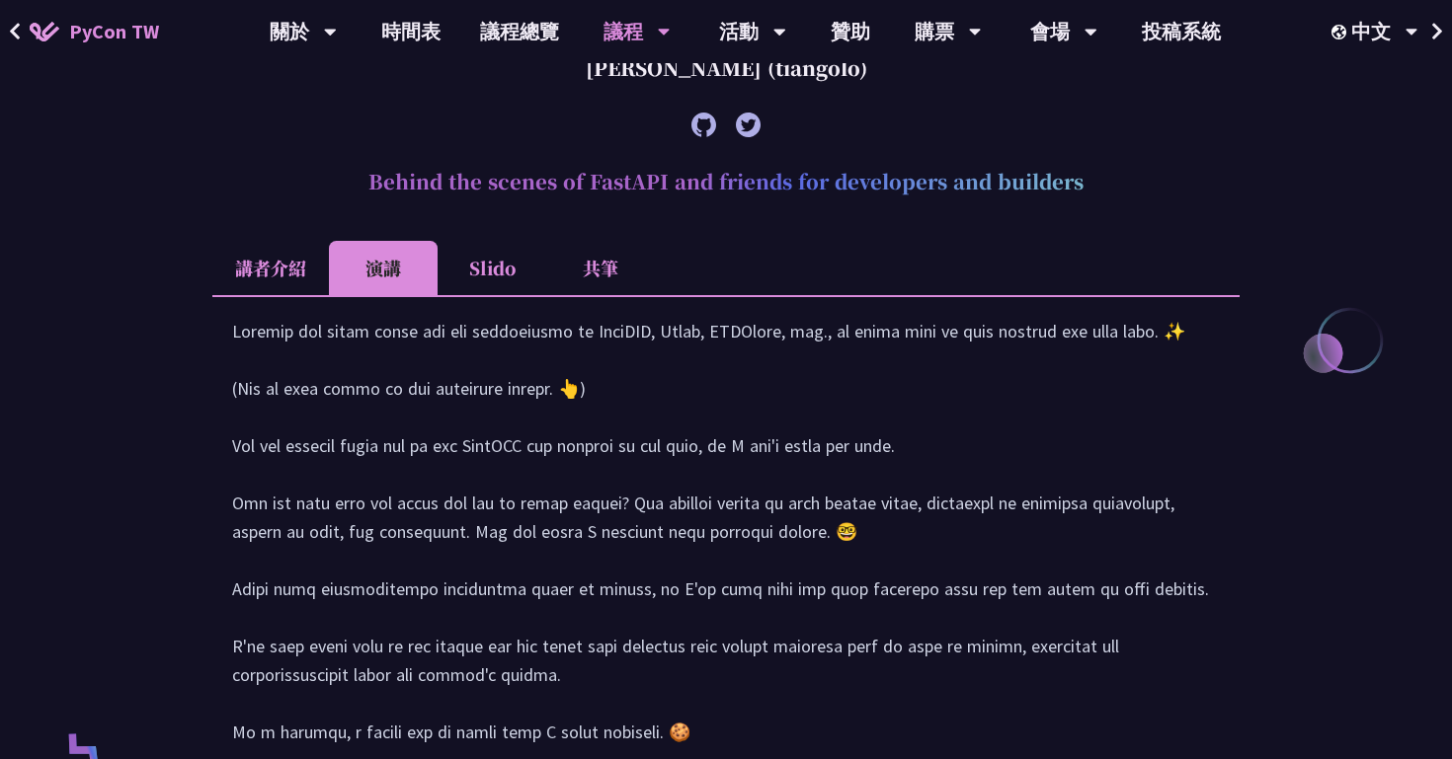
click at [278, 263] on li "講者介紹" at bounding box center [270, 268] width 117 height 54
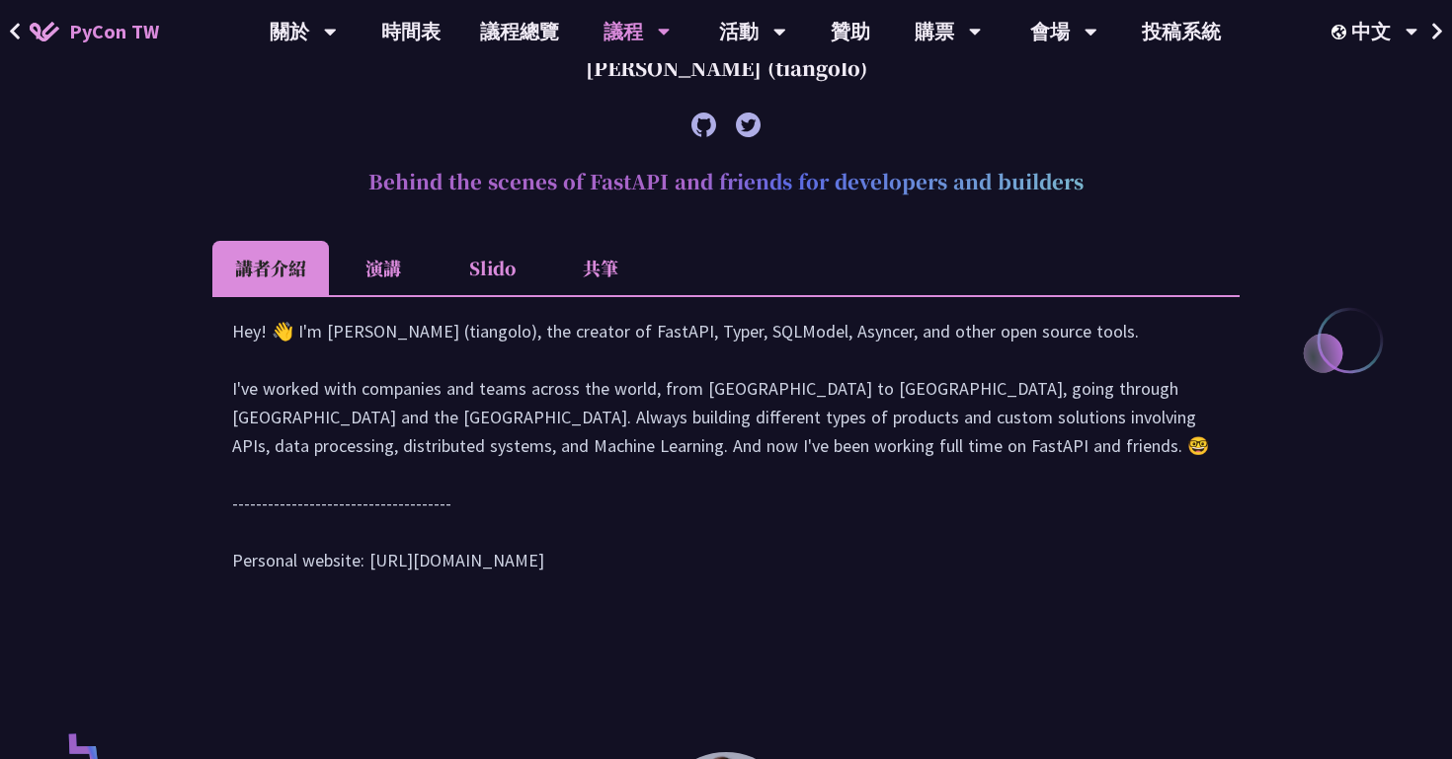
click at [358, 591] on div "Hey! 👋 I'm [PERSON_NAME] (tiangolo), the creator of FastAPI, Typer, SQLModel, A…" at bounding box center [725, 455] width 987 height 277
copy div "tps://[DOMAIN_NAME][URL]"
drag, startPoint x: 368, startPoint y: 590, endPoint x: 542, endPoint y: 588, distance: 173.8
click at [542, 588] on div "Hey! 👋 I'm [PERSON_NAME] (tiangolo), the creator of FastAPI, Typer, SQLModel, A…" at bounding box center [725, 455] width 987 height 277
click at [956, 515] on div "Hey! 👋 I'm [PERSON_NAME] (tiangolo), the creator of FastAPI, Typer, SQLModel, A…" at bounding box center [725, 455] width 987 height 277
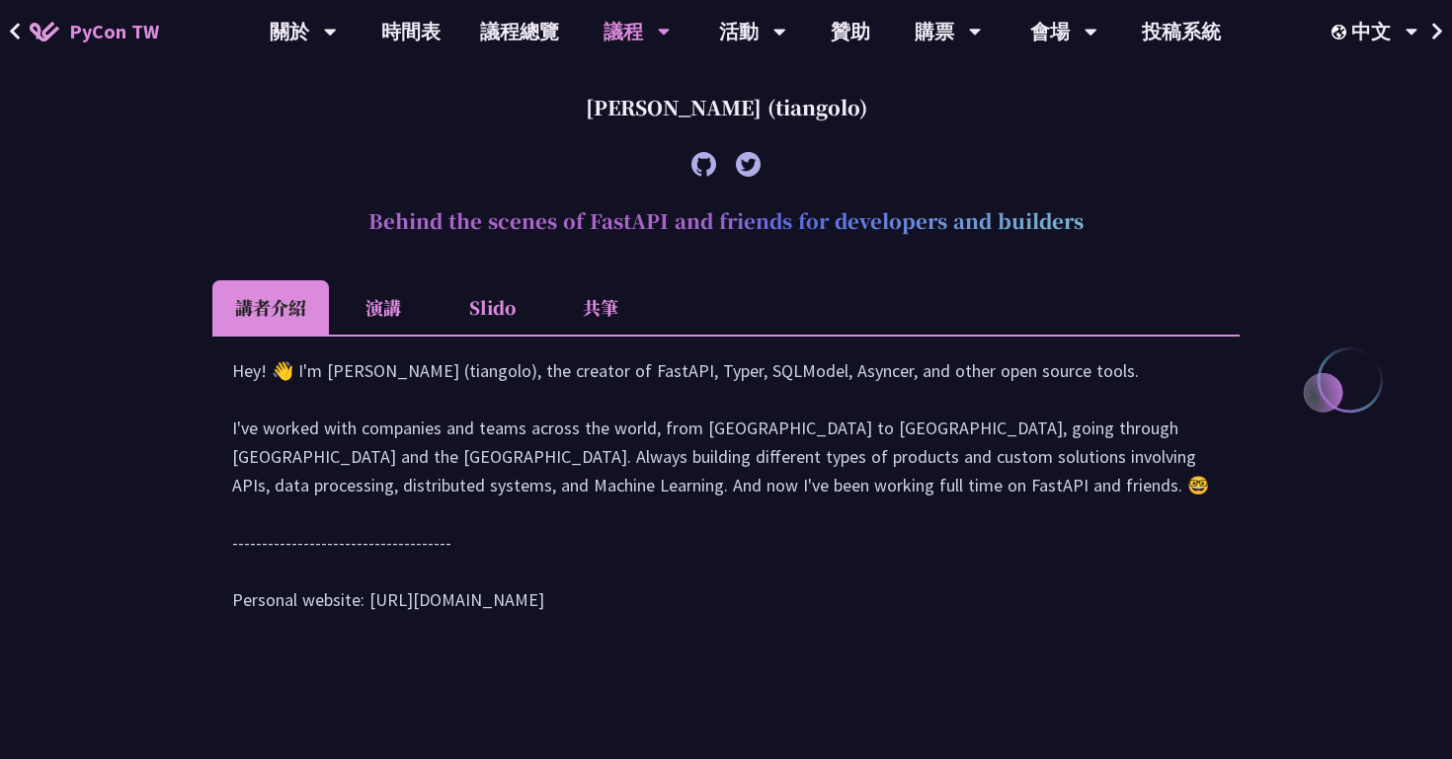
scroll to position [712, 0]
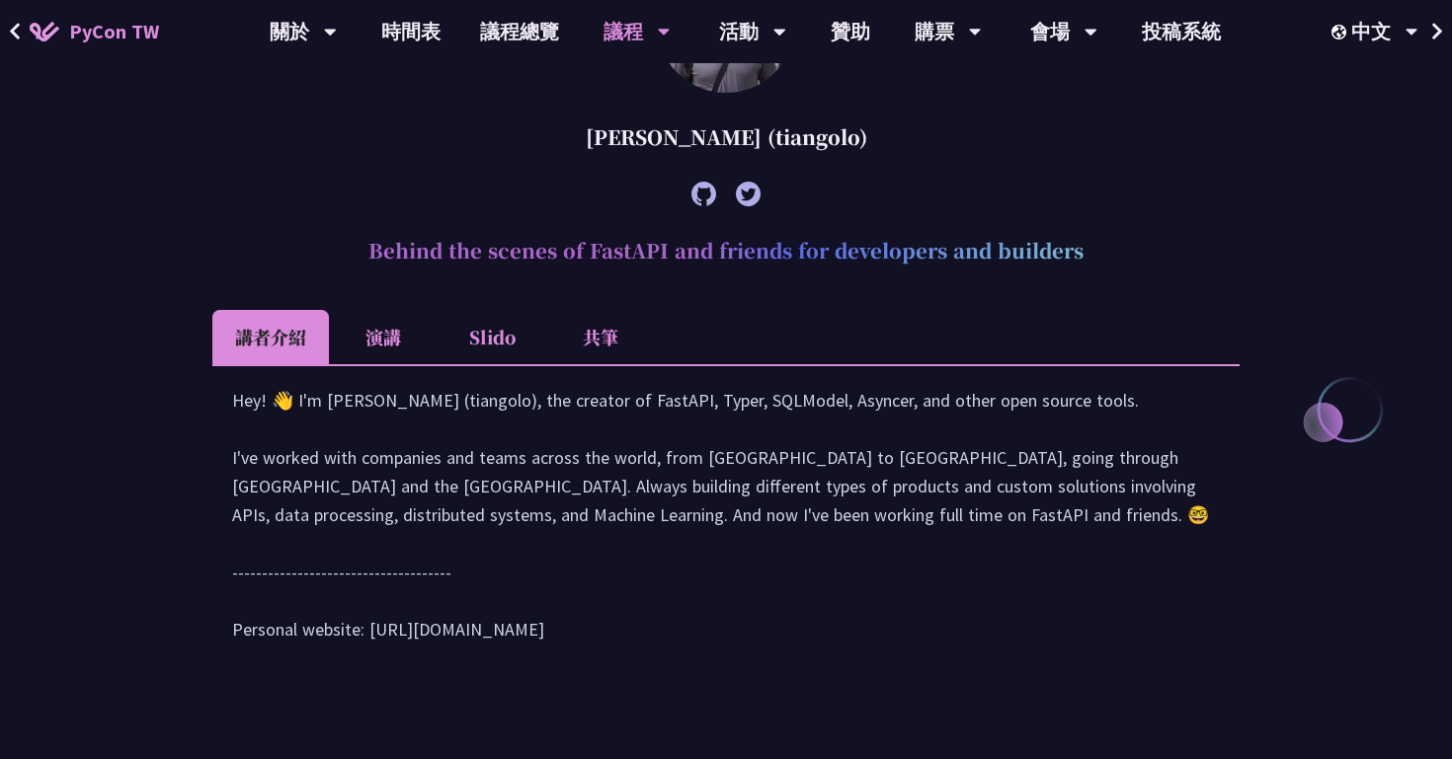
click at [485, 248] on h2 "Behind the scenes of FastAPI and friends for developers and builders" at bounding box center [725, 250] width 1027 height 59
click at [424, 664] on div "Hey! 👋 I'm [PERSON_NAME] (tiangolo), the creator of FastAPI, Typer, SQLModel, A…" at bounding box center [725, 524] width 987 height 277
click at [539, 664] on div "Hey! 👋 I'm [PERSON_NAME] (tiangolo), the creator of FastAPI, Typer, SQLModel, A…" at bounding box center [725, 524] width 987 height 277
drag, startPoint x: 522, startPoint y: 658, endPoint x: 471, endPoint y: 641, distance: 54.0
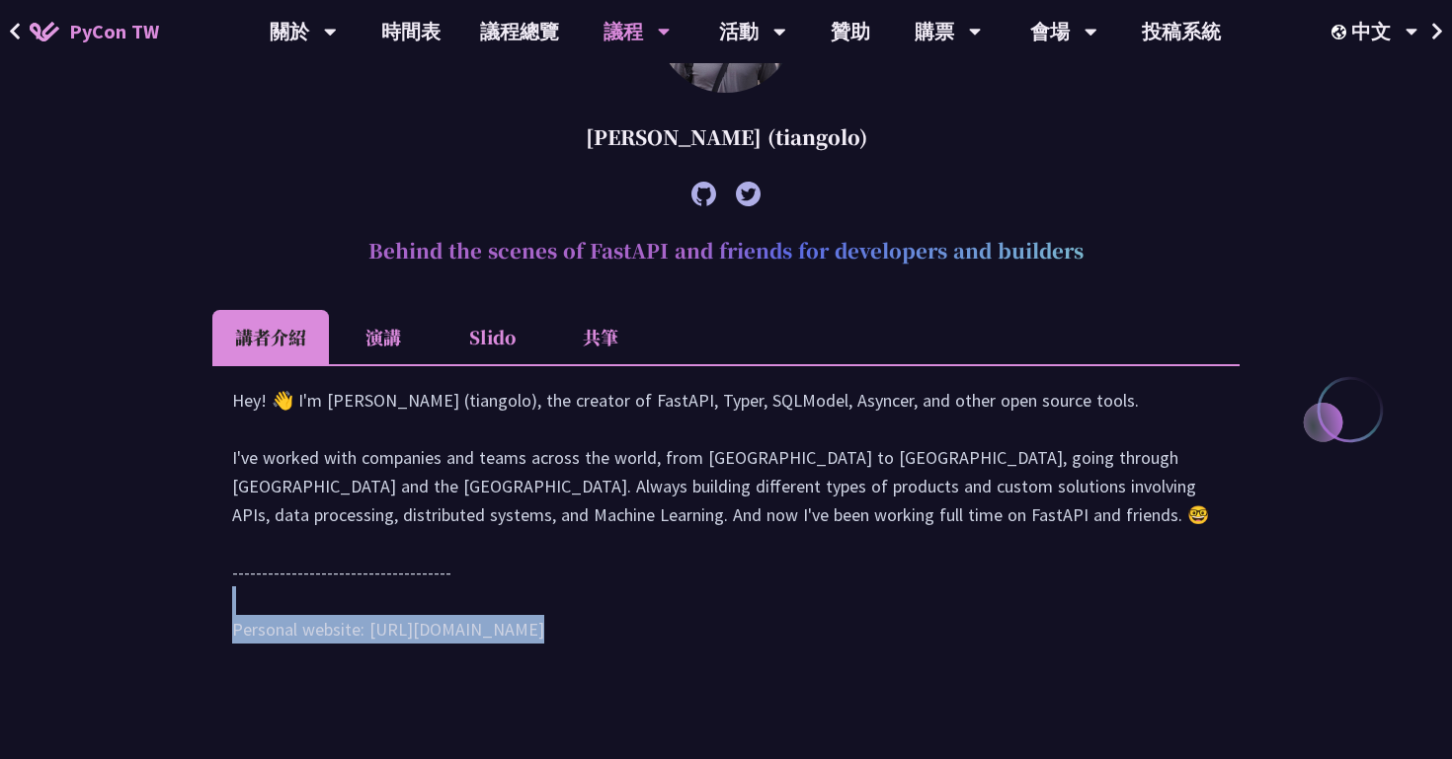
click at [471, 641] on div "Hey! 👋 I'm [PERSON_NAME] (tiangolo), the creator of FastAPI, Typer, SQLModel, A…" at bounding box center [725, 524] width 987 height 277
click at [598, 654] on div "Hey! 👋 I'm [PERSON_NAME] (tiangolo), the creator of FastAPI, Typer, SQLModel, A…" at bounding box center [725, 524] width 987 height 277
click at [487, 328] on li "Slido" at bounding box center [491, 337] width 109 height 54
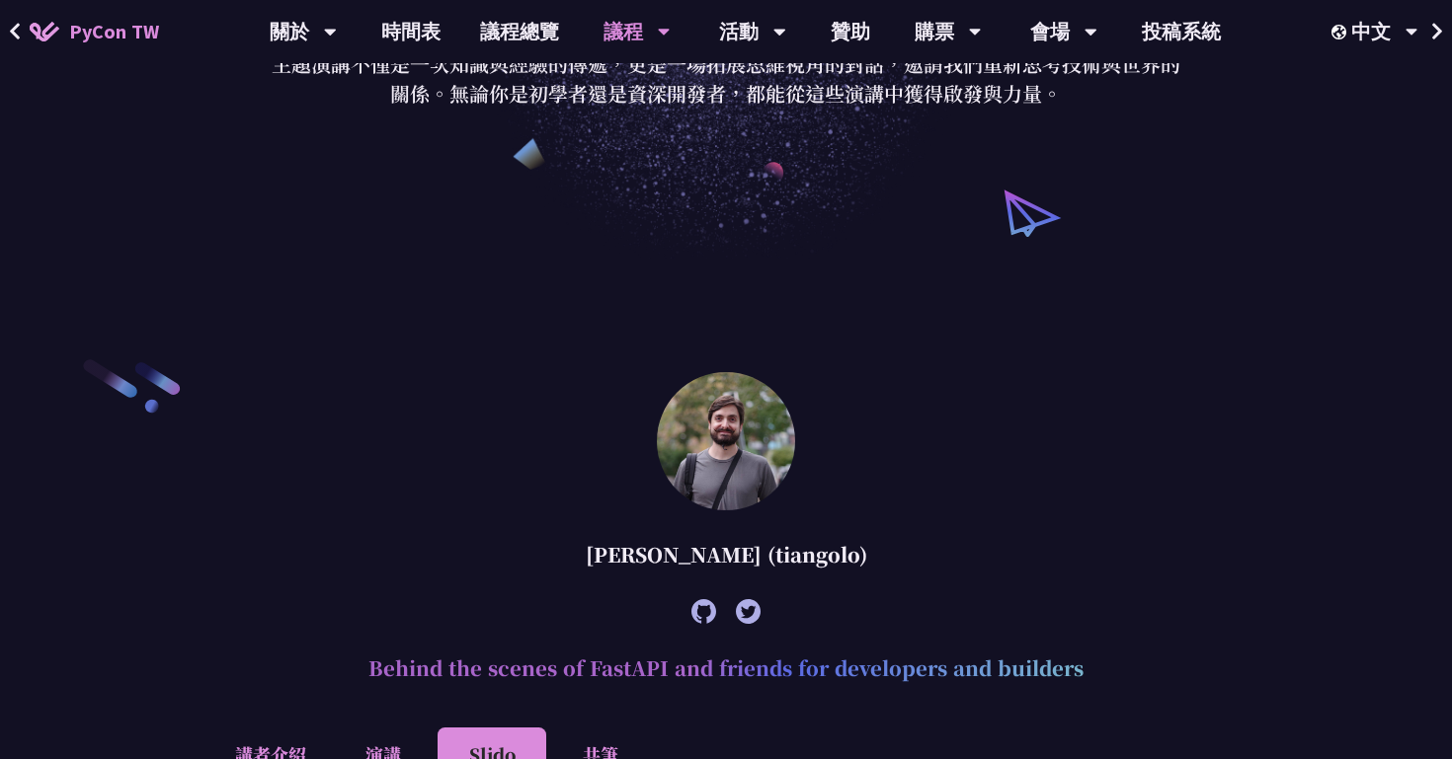
scroll to position [378, 0]
